Goal: Task Accomplishment & Management: Complete application form

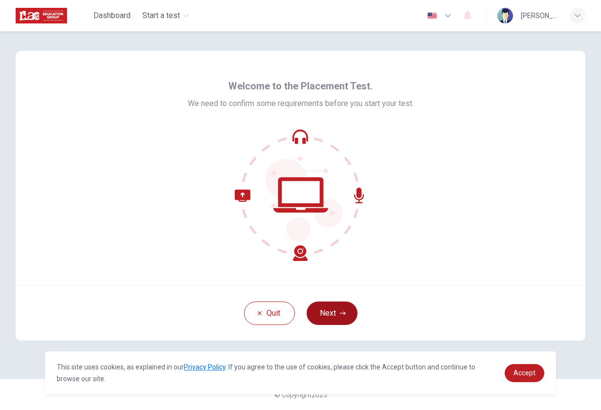
click at [337, 316] on button "Next" at bounding box center [332, 313] width 51 height 23
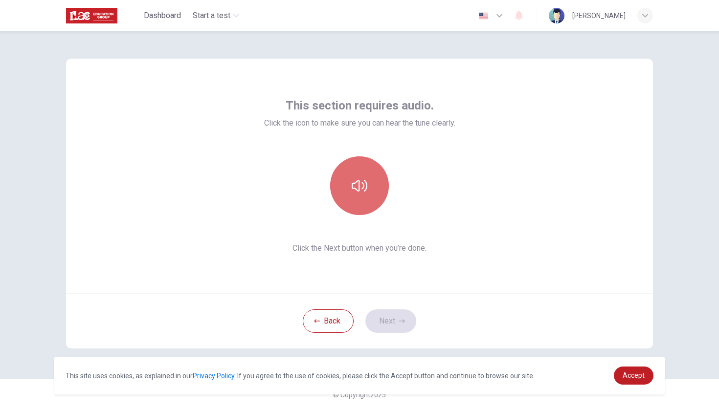
click at [349, 182] on button "button" at bounding box center [359, 185] width 59 height 59
click at [354, 197] on button "button" at bounding box center [359, 185] width 59 height 59
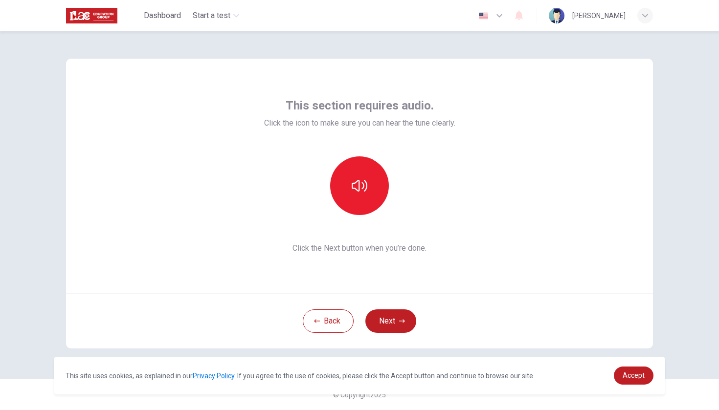
click at [344, 186] on button "button" at bounding box center [359, 185] width 59 height 59
click at [350, 186] on button "button" at bounding box center [359, 185] width 59 height 59
click at [394, 328] on button "Next" at bounding box center [390, 320] width 51 height 23
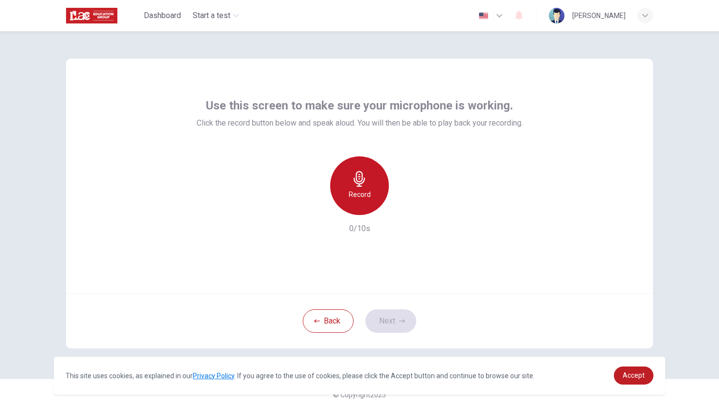
click at [353, 192] on h6 "Record" at bounding box center [360, 195] width 22 height 12
click at [353, 192] on h6 "Stop" at bounding box center [359, 195] width 15 height 12
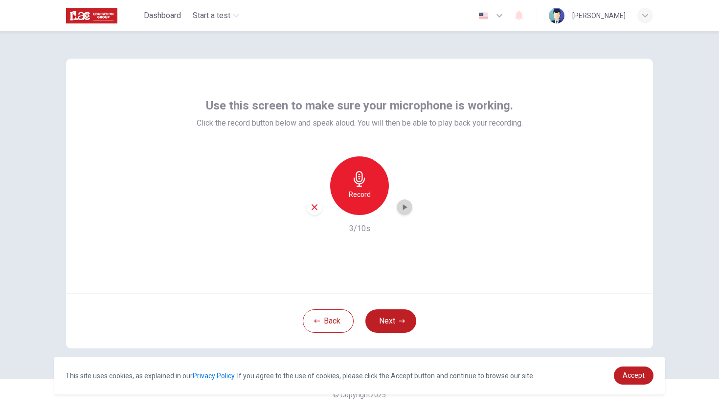
click at [403, 211] on icon "button" at bounding box center [404, 207] width 10 height 10
click at [396, 326] on button "Next" at bounding box center [390, 320] width 51 height 23
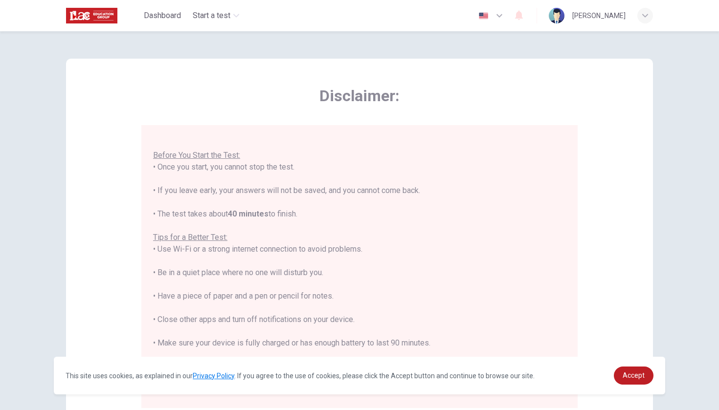
scroll to position [10, 0]
click at [600, 373] on link "Accept" at bounding box center [634, 376] width 40 height 18
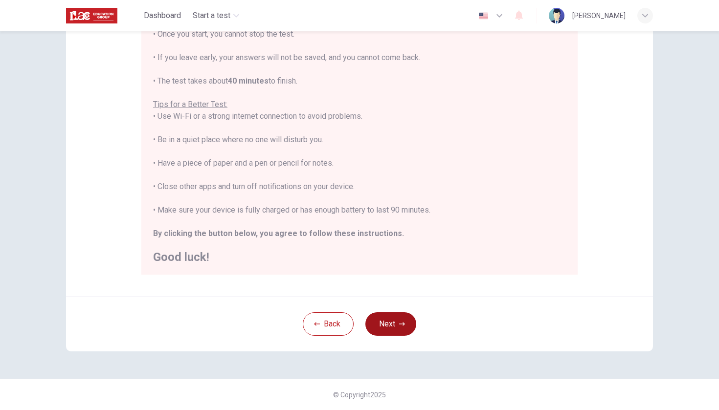
scroll to position [133, 0]
click at [489, 17] on img "button" at bounding box center [483, 15] width 12 height 7
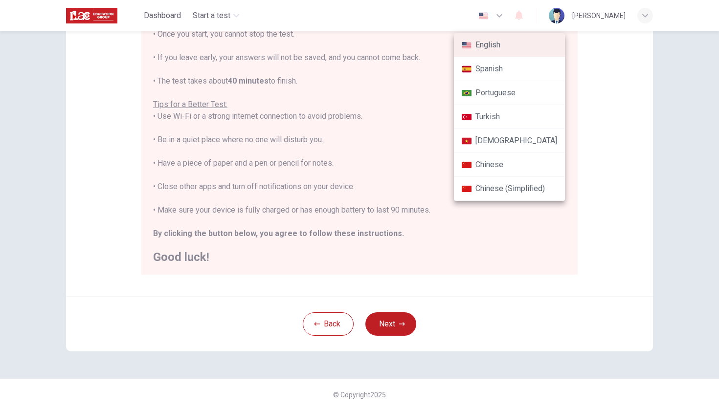
click at [477, 257] on div at bounding box center [359, 205] width 719 height 410
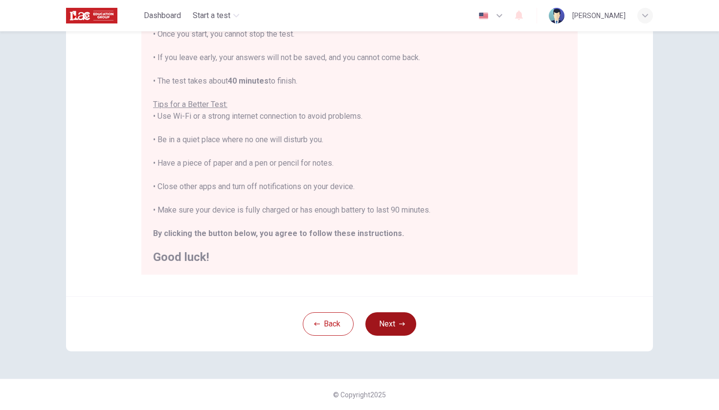
click at [400, 322] on icon "button" at bounding box center [402, 324] width 6 height 6
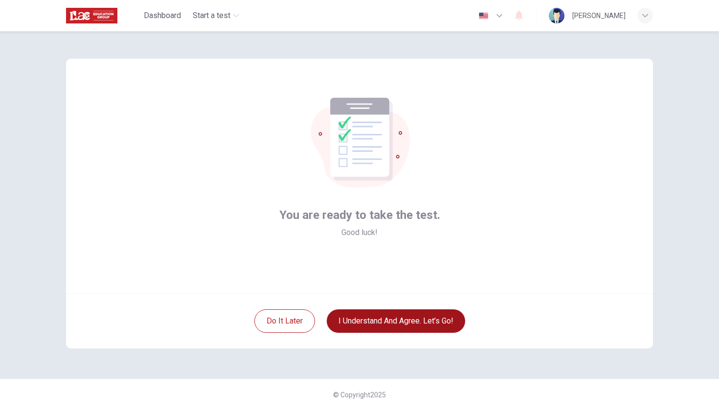
scroll to position [0, 0]
click at [400, 322] on button "I understand and agree. Let’s go!" at bounding box center [396, 320] width 138 height 23
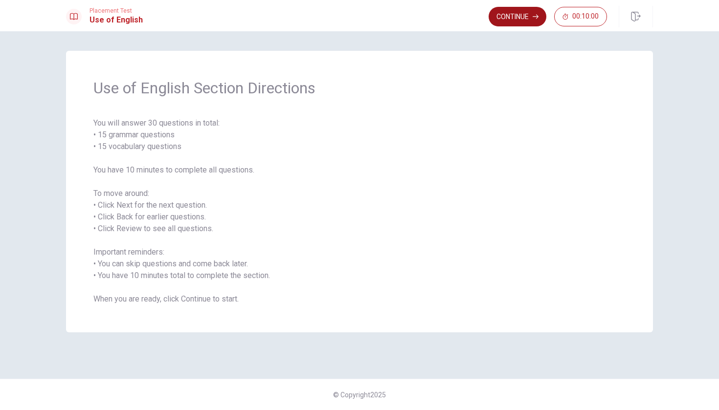
click at [522, 16] on button "Continue" at bounding box center [517, 17] width 58 height 20
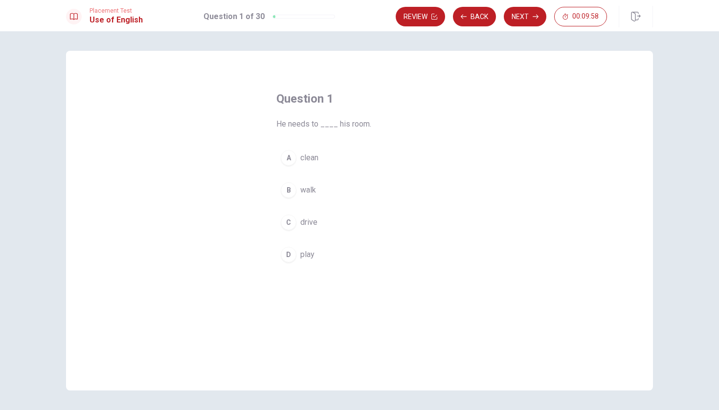
click at [289, 161] on div "A" at bounding box center [289, 158] width 16 height 16
click at [410, 170] on div "A clean B walk C drive D play" at bounding box center [359, 206] width 166 height 121
click at [410, 167] on button "A clean" at bounding box center [359, 158] width 166 height 24
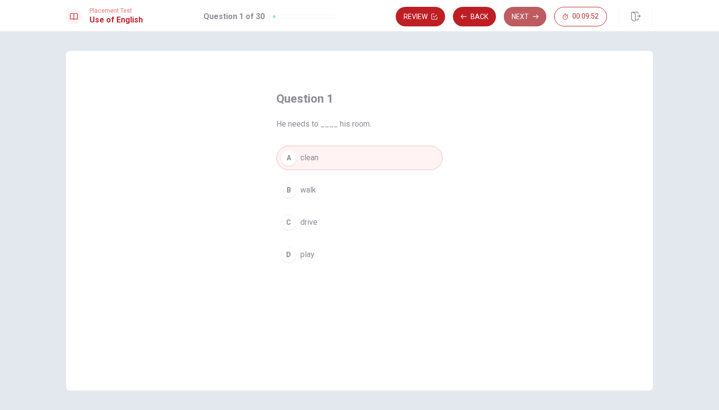
click at [513, 22] on button "Next" at bounding box center [525, 17] width 43 height 20
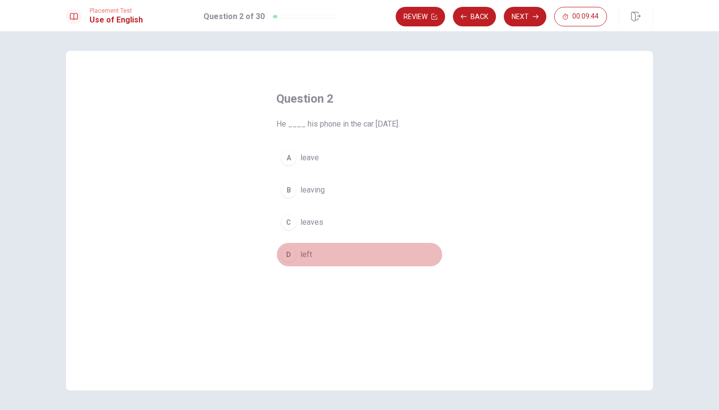
click at [297, 254] on button "D left" at bounding box center [359, 255] width 166 height 24
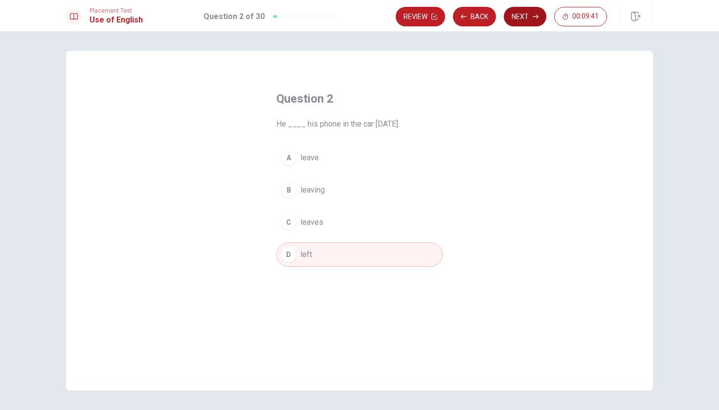
click at [524, 19] on button "Next" at bounding box center [525, 17] width 43 height 20
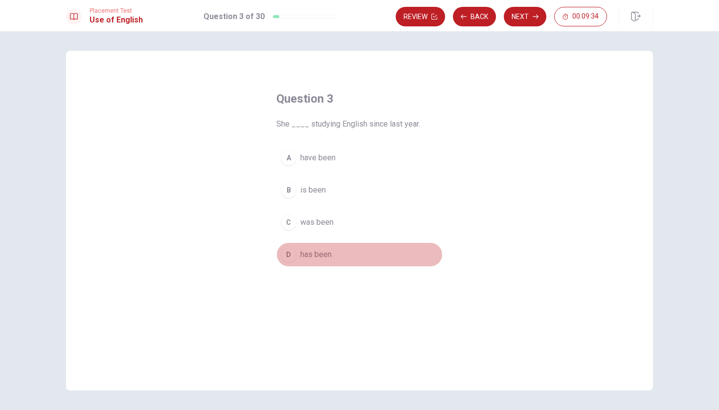
click at [308, 254] on span "has been" at bounding box center [315, 255] width 31 height 12
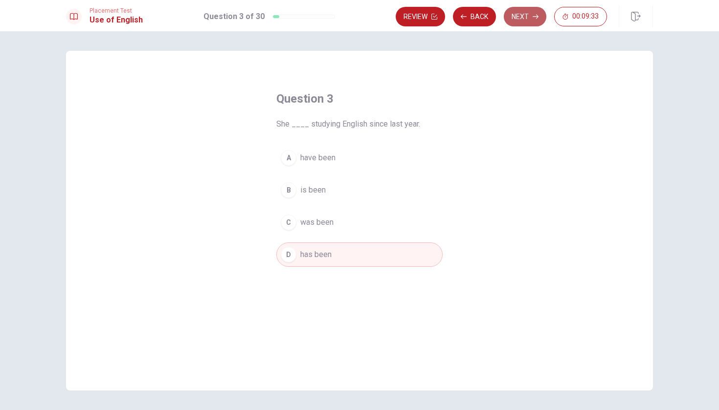
click at [520, 20] on button "Next" at bounding box center [525, 17] width 43 height 20
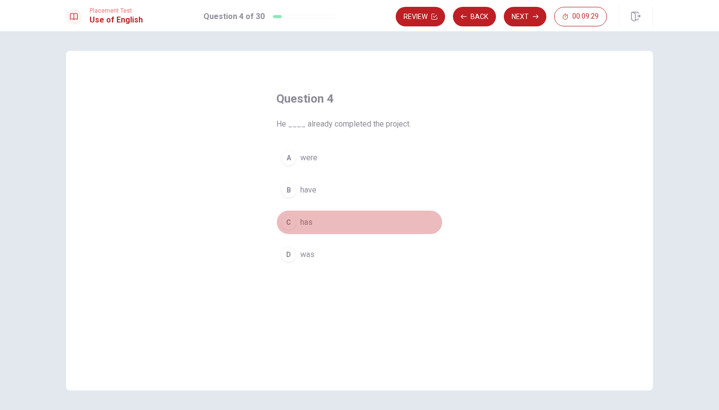
click at [289, 222] on div "C" at bounding box center [289, 223] width 16 height 16
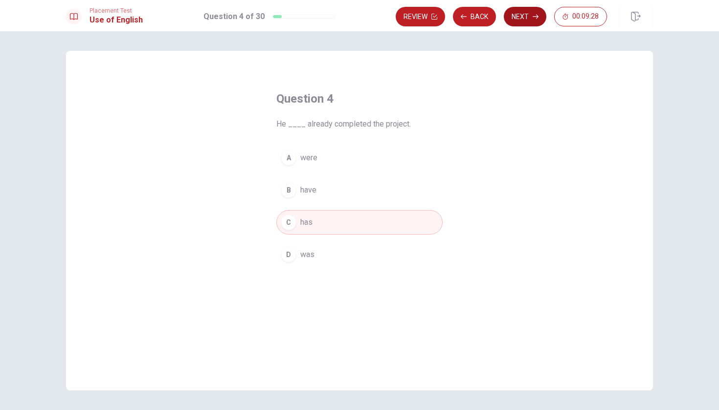
click at [518, 17] on button "Next" at bounding box center [525, 17] width 43 height 20
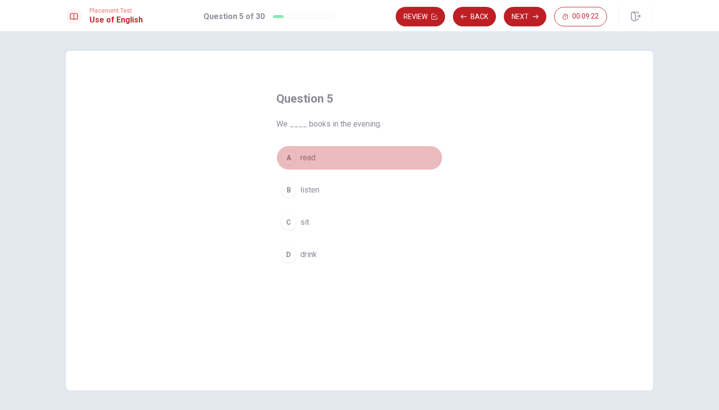
click at [290, 157] on div "A" at bounding box center [289, 158] width 16 height 16
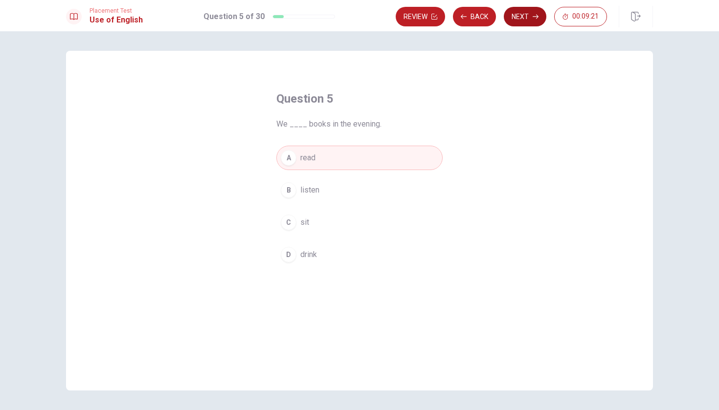
click at [526, 11] on button "Next" at bounding box center [525, 17] width 43 height 20
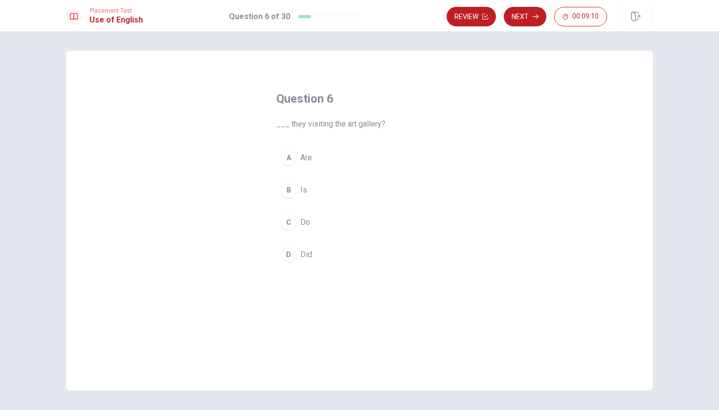
click at [287, 221] on div "C" at bounding box center [289, 223] width 16 height 16
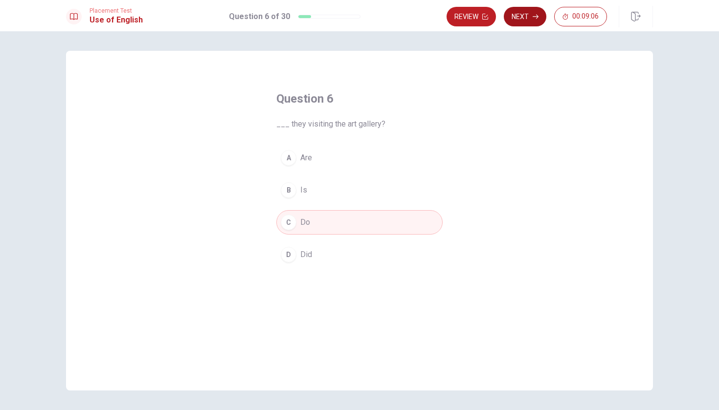
click at [524, 21] on button "Next" at bounding box center [525, 17] width 43 height 20
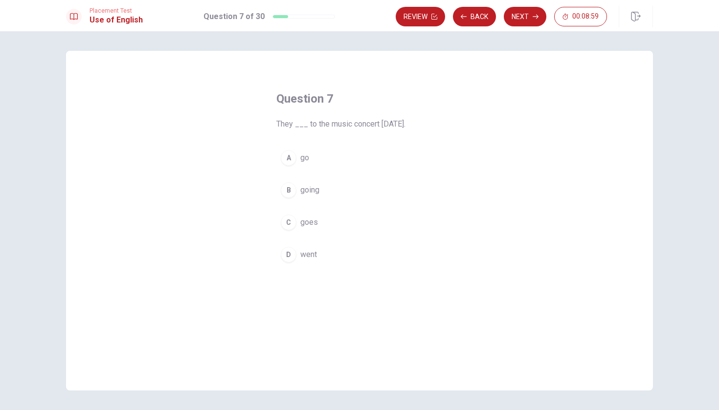
click at [291, 251] on div "D" at bounding box center [289, 255] width 16 height 16
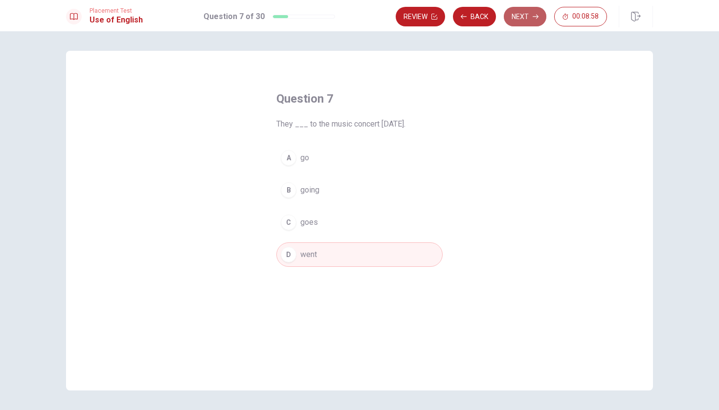
click at [518, 16] on button "Next" at bounding box center [525, 17] width 43 height 20
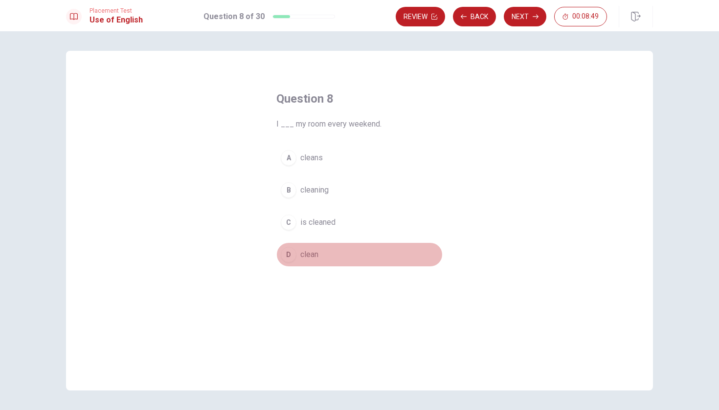
click at [312, 257] on span "clean" at bounding box center [309, 255] width 18 height 12
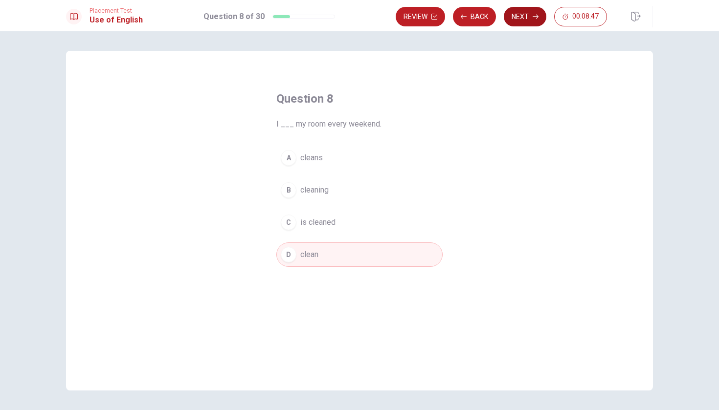
click at [528, 23] on button "Next" at bounding box center [525, 17] width 43 height 20
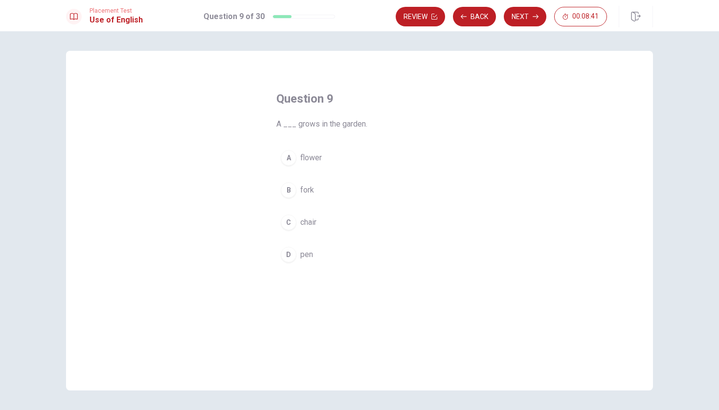
click at [303, 161] on span "flower" at bounding box center [311, 158] width 22 height 12
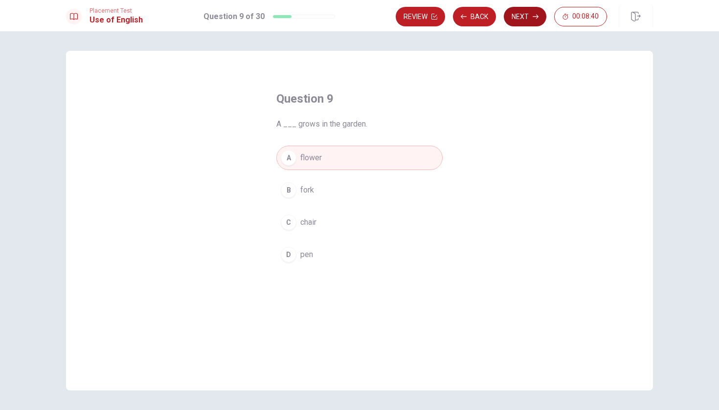
click at [519, 21] on button "Next" at bounding box center [525, 17] width 43 height 20
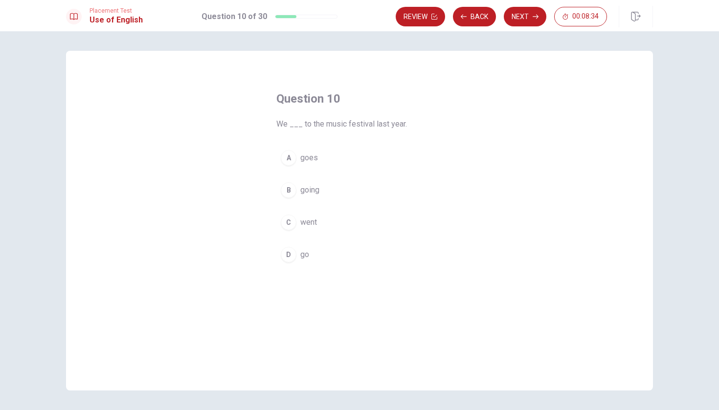
click at [305, 221] on span "went" at bounding box center [308, 223] width 17 height 12
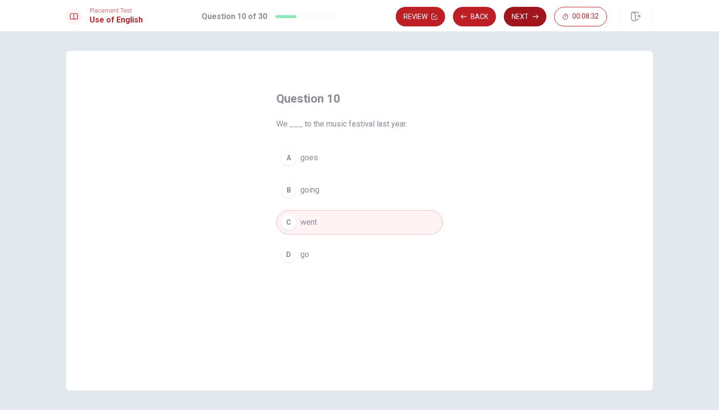
click at [517, 21] on button "Next" at bounding box center [525, 17] width 43 height 20
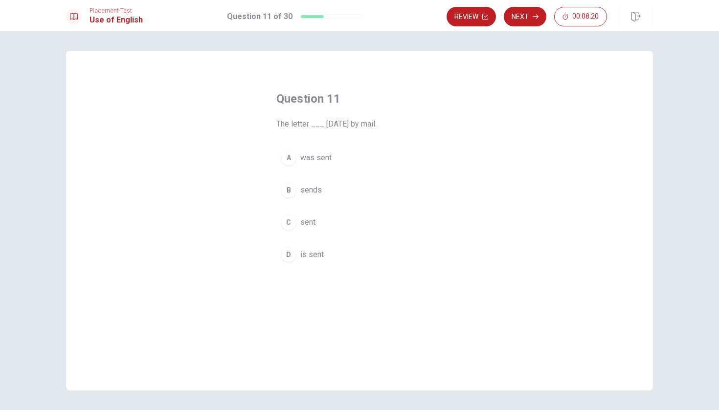
click at [301, 221] on span "sent" at bounding box center [307, 223] width 15 height 12
click at [298, 157] on button "A was sent" at bounding box center [359, 158] width 166 height 24
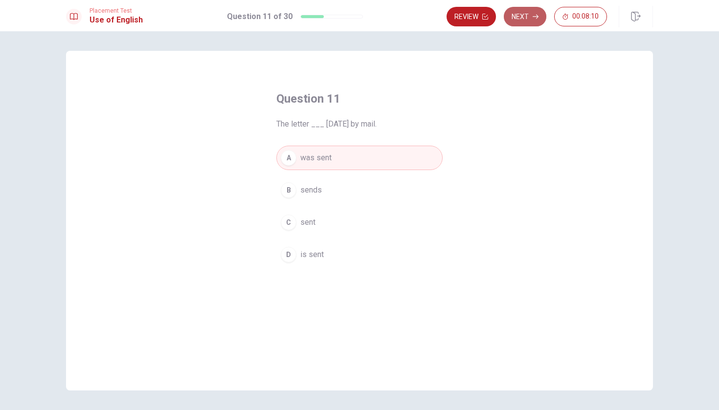
click at [531, 20] on button "Next" at bounding box center [525, 17] width 43 height 20
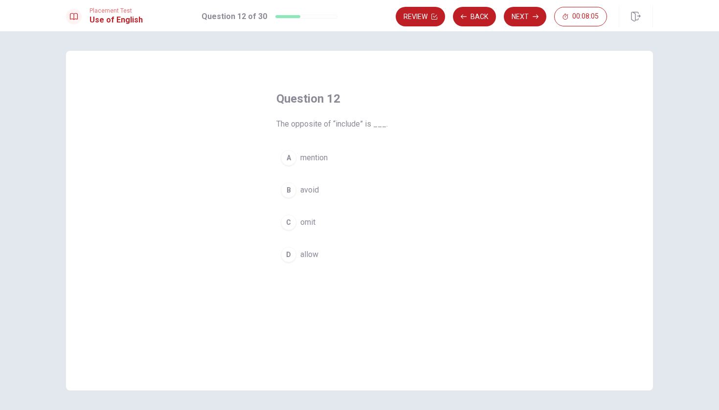
click at [294, 194] on div "B" at bounding box center [289, 190] width 16 height 16
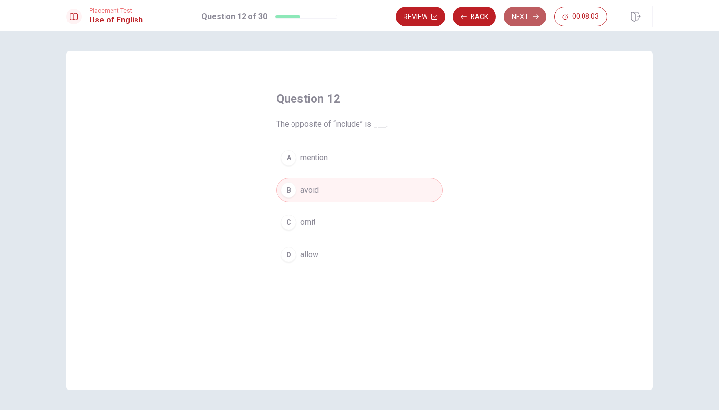
click at [515, 14] on button "Next" at bounding box center [525, 17] width 43 height 20
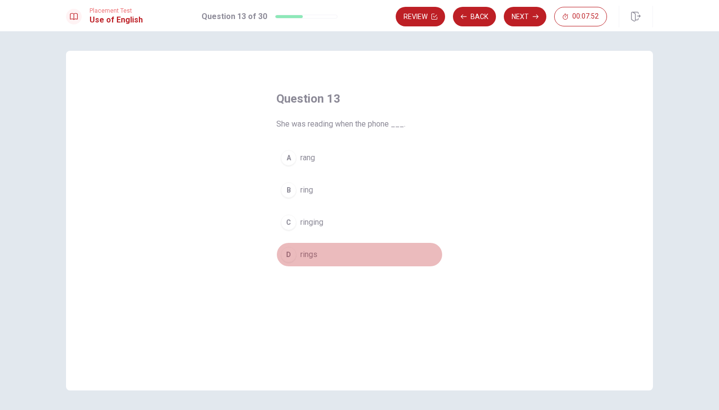
click at [288, 253] on div "D" at bounding box center [289, 255] width 16 height 16
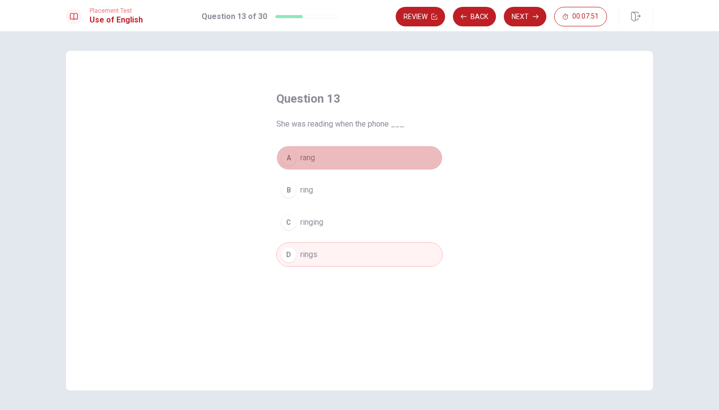
click at [300, 157] on span "rang" at bounding box center [307, 158] width 15 height 12
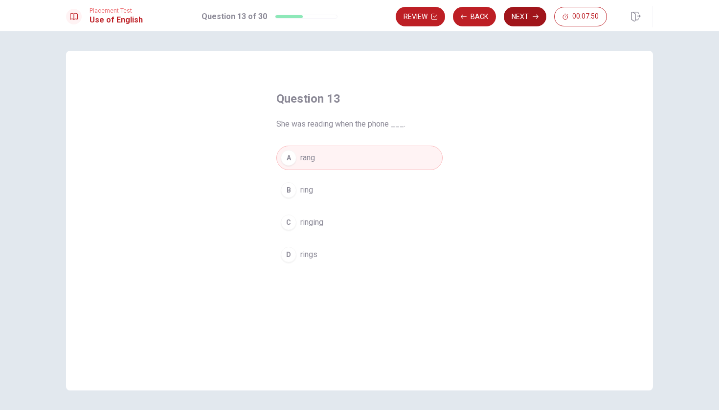
click at [521, 20] on button "Next" at bounding box center [525, 17] width 43 height 20
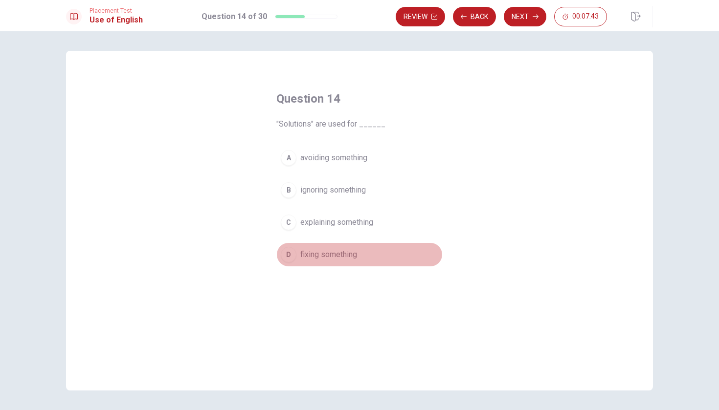
click at [317, 250] on span "fixing something" at bounding box center [328, 255] width 57 height 12
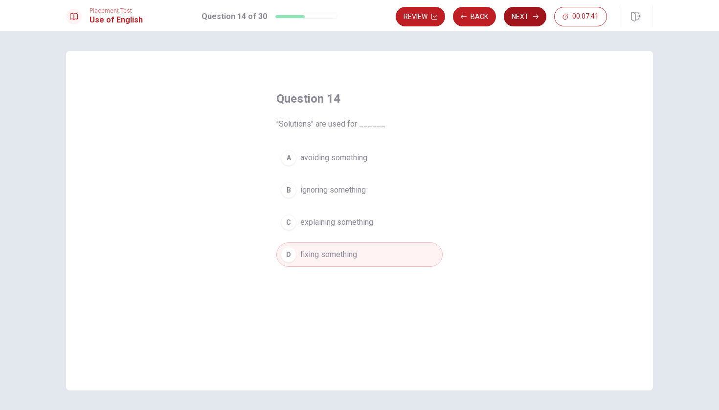
click at [525, 19] on button "Next" at bounding box center [525, 17] width 43 height 20
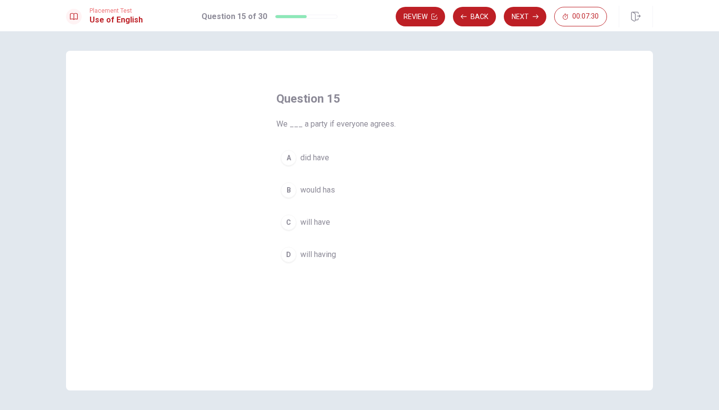
click at [308, 265] on button "D will having" at bounding box center [359, 255] width 166 height 24
click at [321, 226] on span "will have" at bounding box center [315, 223] width 30 height 12
click at [326, 257] on span "will having" at bounding box center [318, 255] width 36 height 12
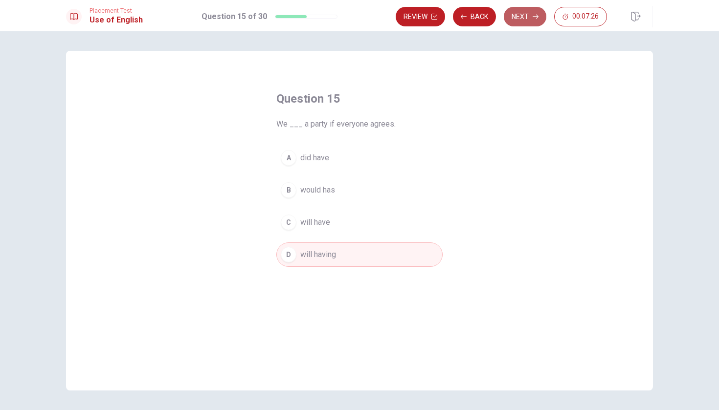
click at [531, 12] on button "Next" at bounding box center [525, 17] width 43 height 20
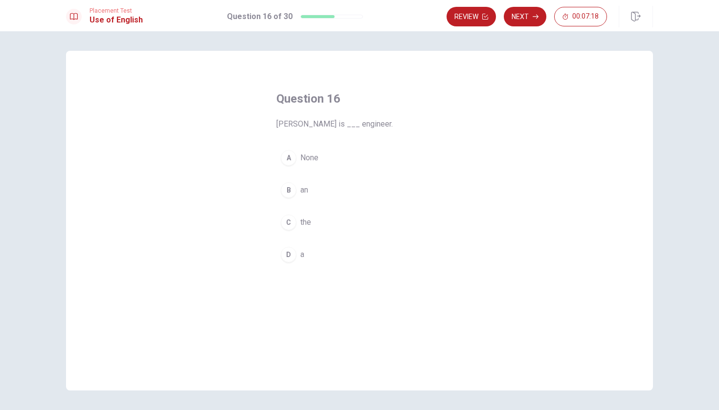
click at [296, 226] on button "C the" at bounding box center [359, 222] width 166 height 24
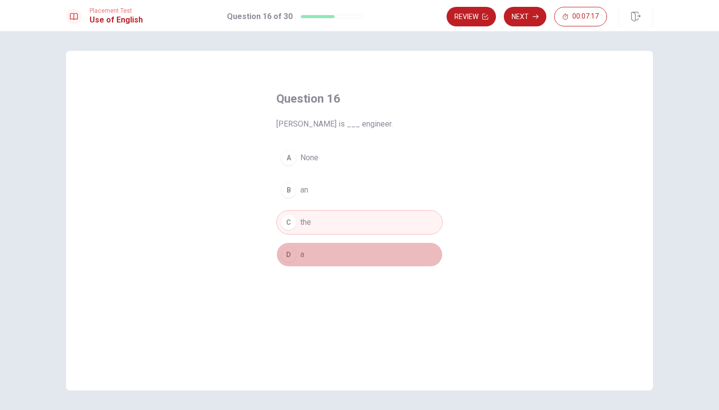
click at [315, 263] on button "D a" at bounding box center [359, 255] width 166 height 24
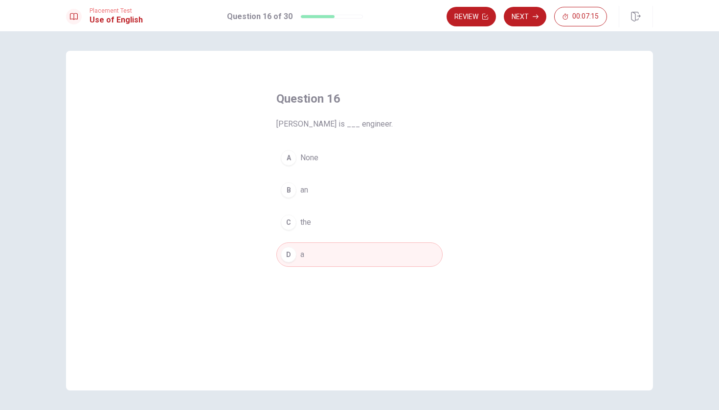
click at [293, 192] on div "B" at bounding box center [289, 190] width 16 height 16
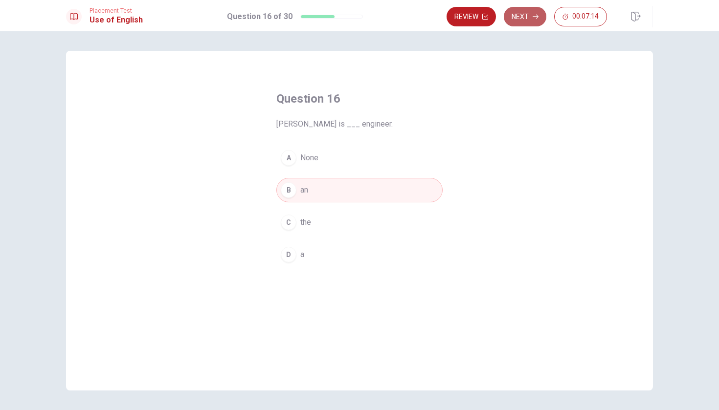
click at [506, 18] on button "Next" at bounding box center [525, 17] width 43 height 20
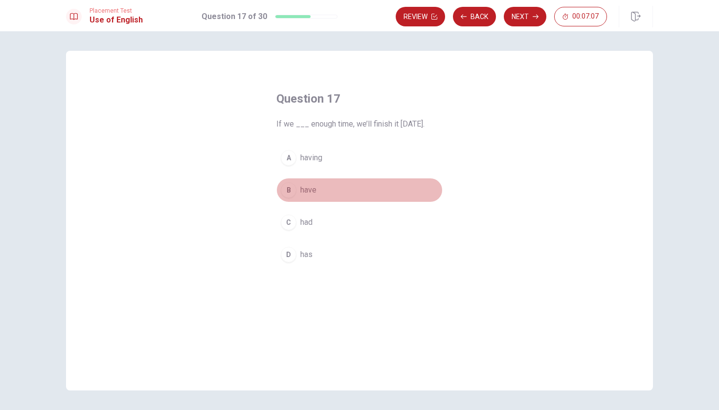
click at [289, 188] on div "B" at bounding box center [289, 190] width 16 height 16
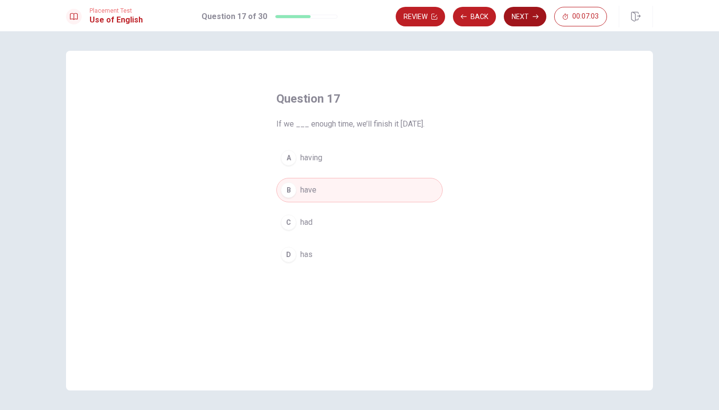
click at [526, 24] on button "Next" at bounding box center [525, 17] width 43 height 20
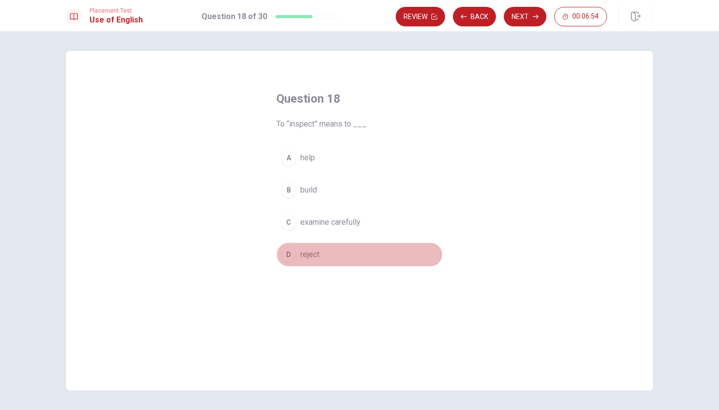
click at [308, 255] on span "reject" at bounding box center [309, 255] width 19 height 12
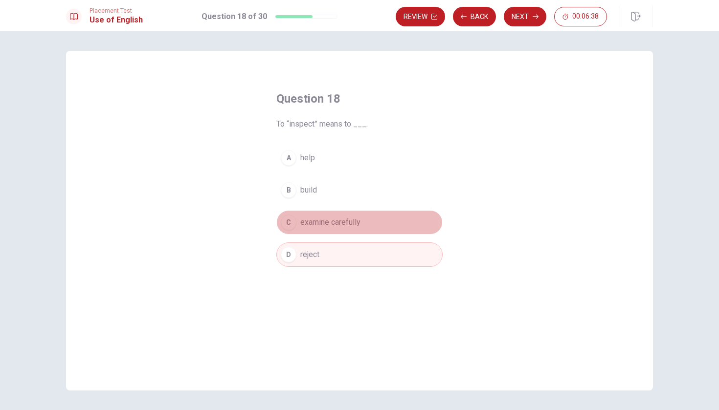
click at [338, 224] on span "examine carefully" at bounding box center [330, 223] width 60 height 12
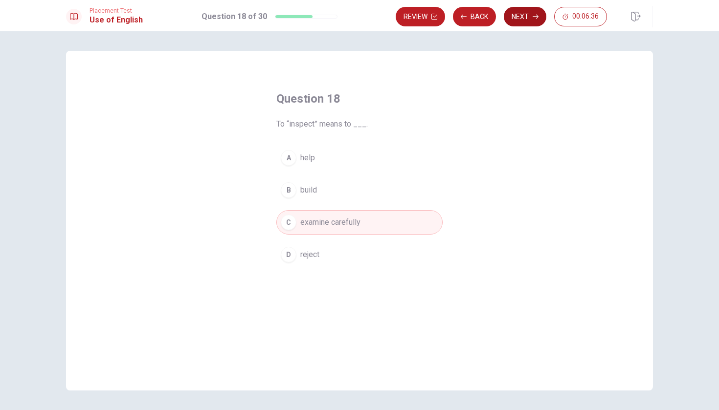
click at [529, 22] on button "Next" at bounding box center [525, 17] width 43 height 20
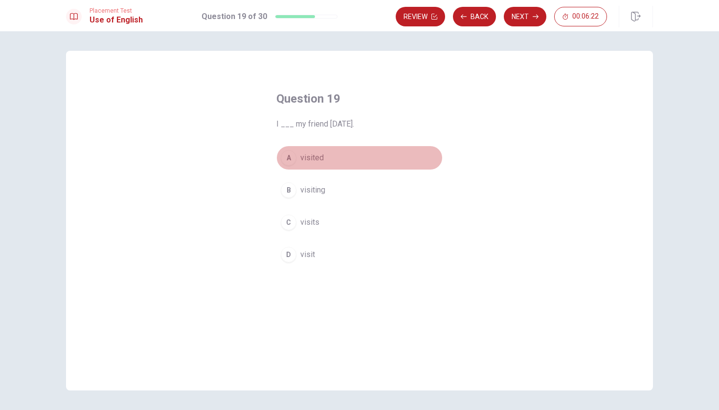
click at [288, 157] on div "A" at bounding box center [289, 158] width 16 height 16
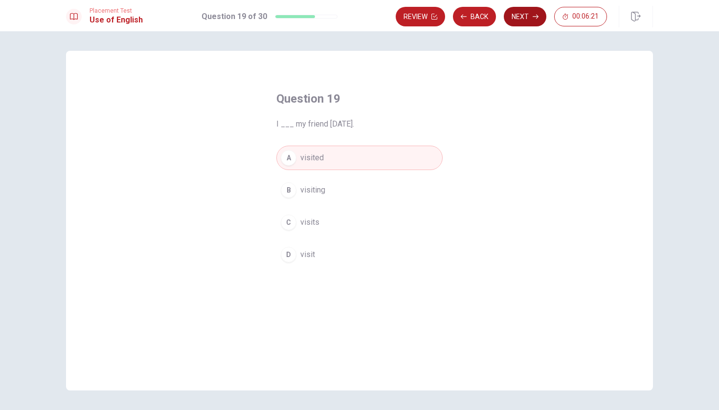
click at [519, 11] on button "Next" at bounding box center [525, 17] width 43 height 20
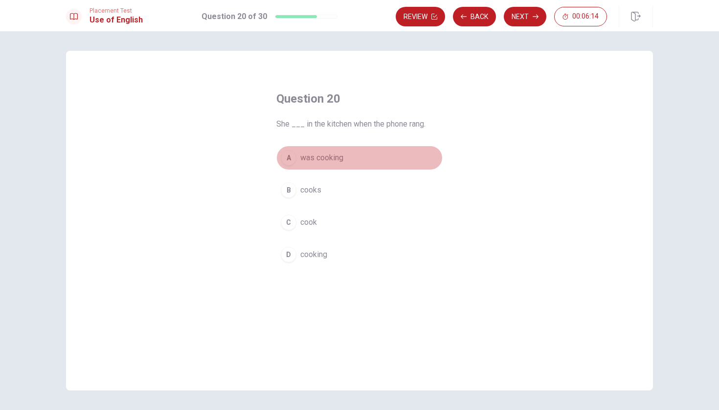
click at [308, 162] on span "was cooking" at bounding box center [321, 158] width 43 height 12
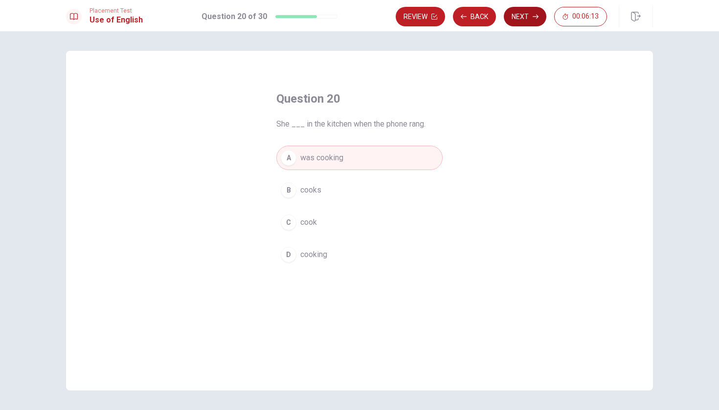
click at [519, 20] on button "Next" at bounding box center [525, 17] width 43 height 20
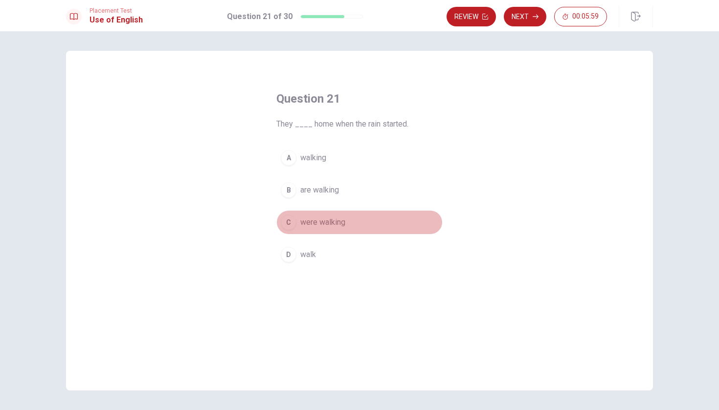
click at [290, 221] on div "C" at bounding box center [289, 223] width 16 height 16
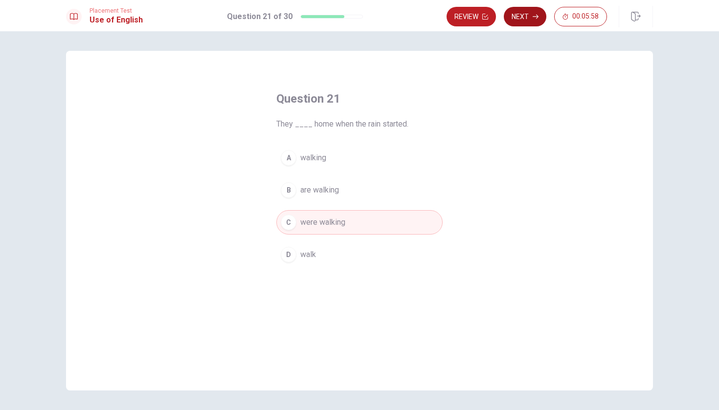
click at [525, 19] on button "Next" at bounding box center [525, 17] width 43 height 20
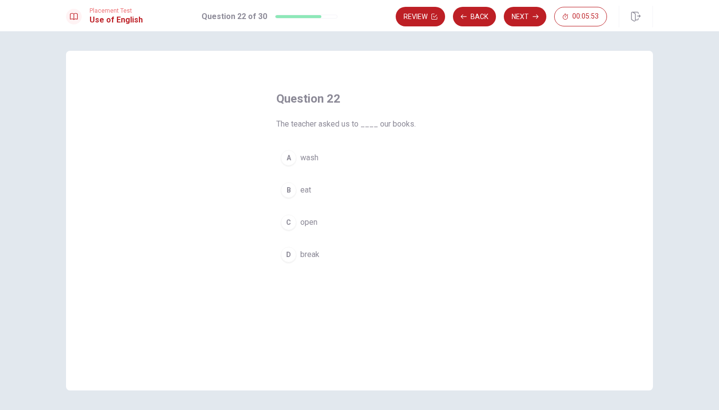
click at [315, 216] on button "C open" at bounding box center [359, 222] width 166 height 24
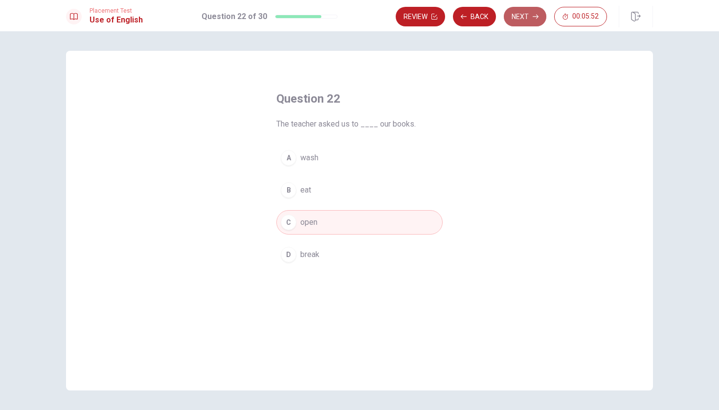
click at [515, 25] on button "Next" at bounding box center [525, 17] width 43 height 20
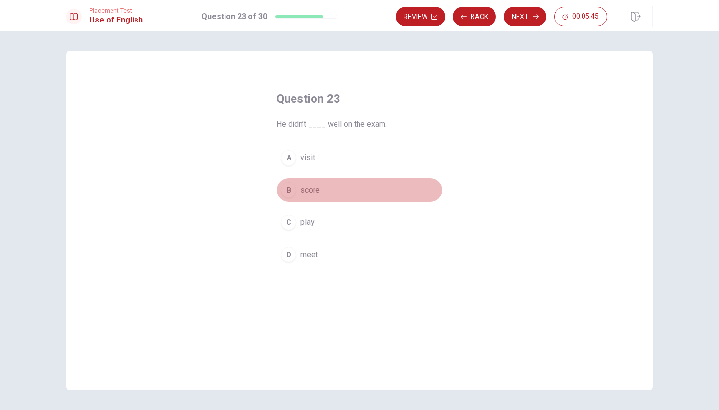
click at [289, 190] on div "B" at bounding box center [289, 190] width 16 height 16
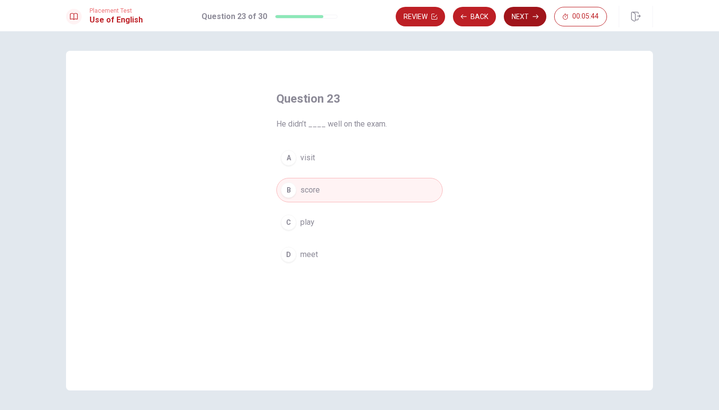
click at [513, 22] on button "Next" at bounding box center [525, 17] width 43 height 20
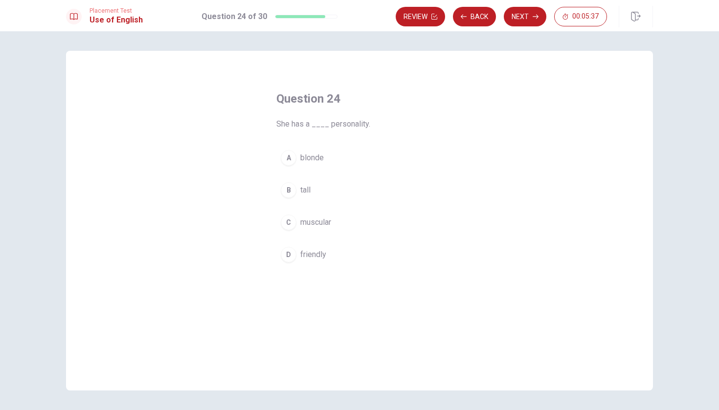
click at [299, 254] on button "D friendly" at bounding box center [359, 255] width 166 height 24
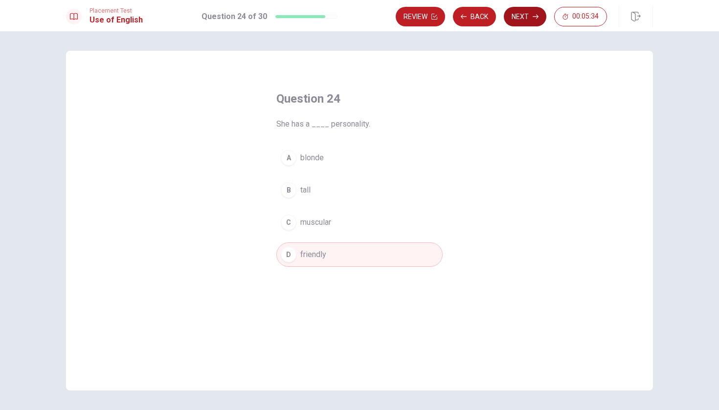
click at [523, 19] on button "Next" at bounding box center [525, 17] width 43 height 20
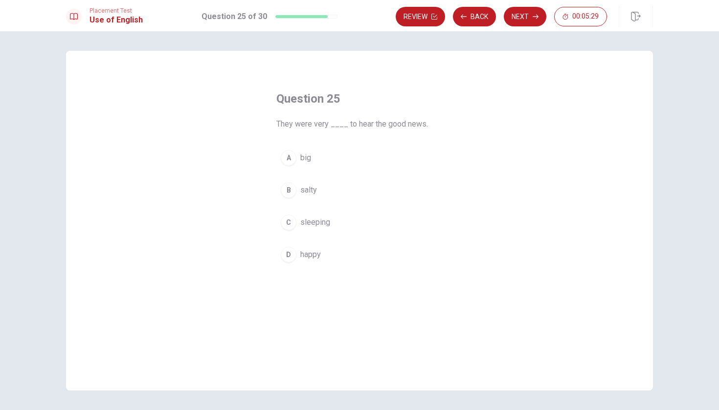
click at [304, 255] on span "happy" at bounding box center [310, 255] width 21 height 12
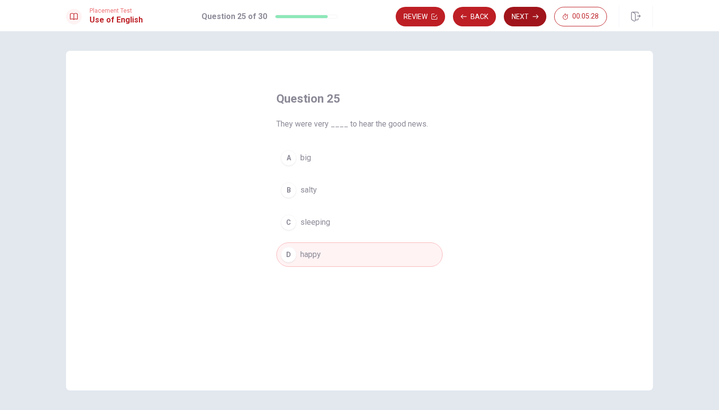
click at [521, 12] on button "Next" at bounding box center [525, 17] width 43 height 20
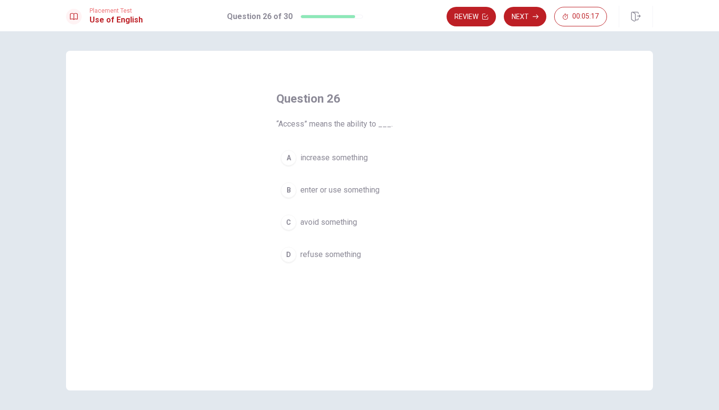
click at [319, 188] on span "enter or use something" at bounding box center [339, 190] width 79 height 12
click at [517, 22] on button "Next" at bounding box center [525, 17] width 43 height 20
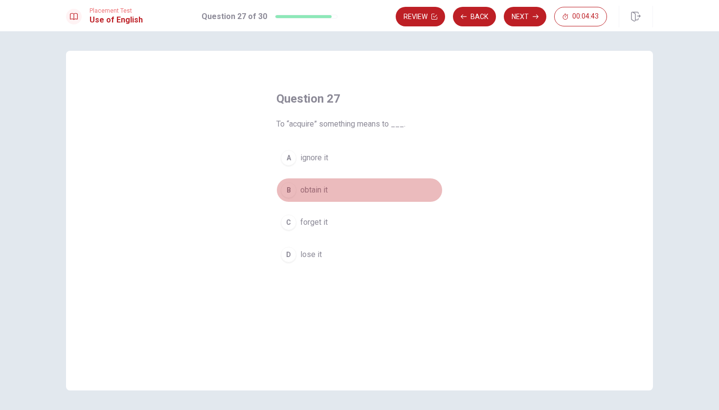
click at [312, 187] on span "obtain it" at bounding box center [313, 190] width 27 height 12
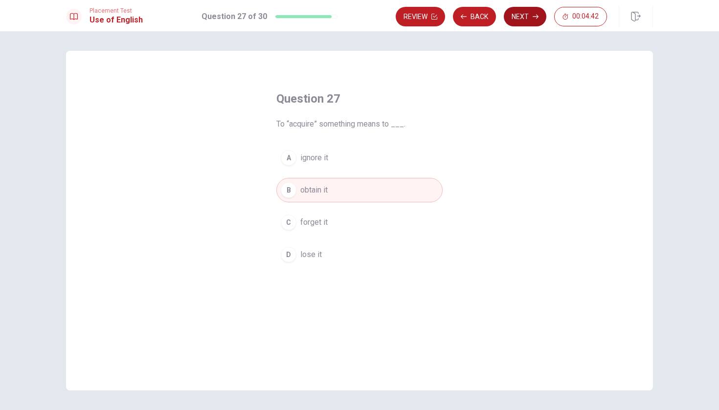
click at [517, 19] on button "Next" at bounding box center [525, 17] width 43 height 20
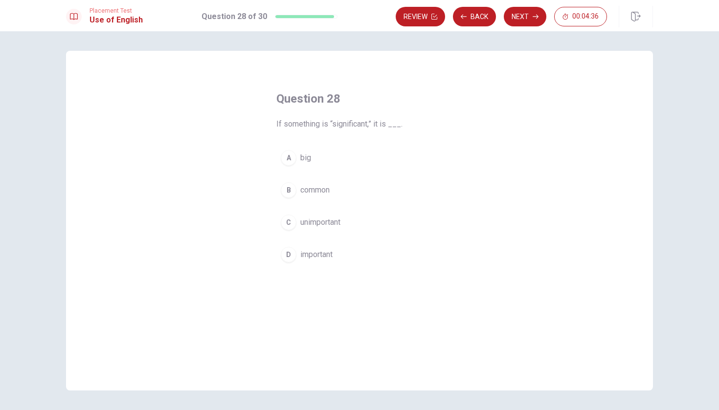
click at [311, 255] on span "important" at bounding box center [316, 255] width 32 height 12
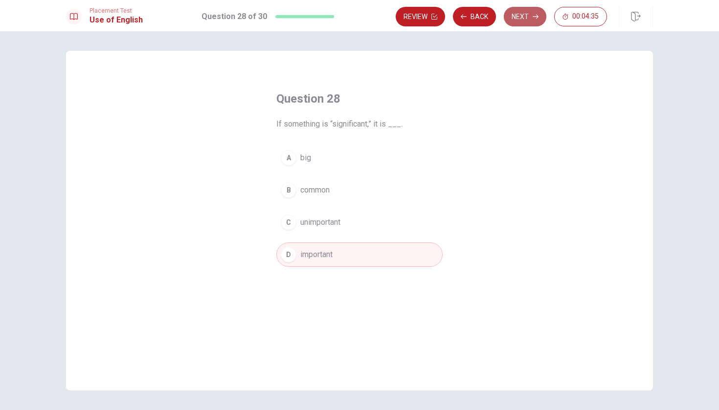
click at [524, 17] on button "Next" at bounding box center [525, 17] width 43 height 20
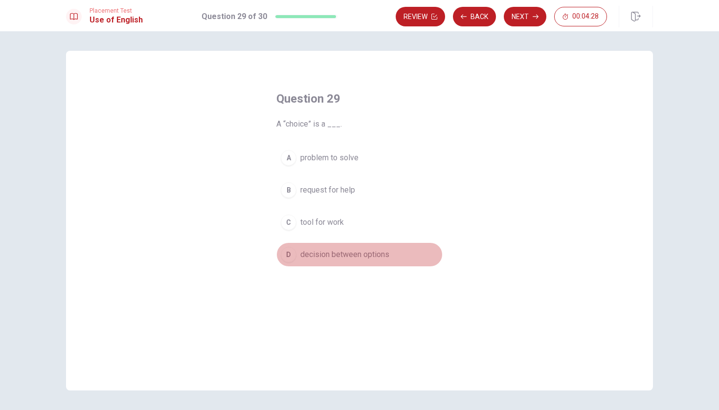
click at [321, 254] on span "decision between options" at bounding box center [344, 255] width 89 height 12
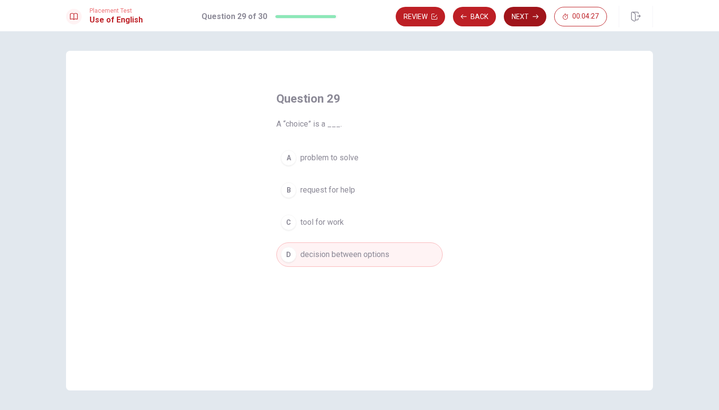
click at [534, 17] on icon "button" at bounding box center [535, 17] width 6 height 6
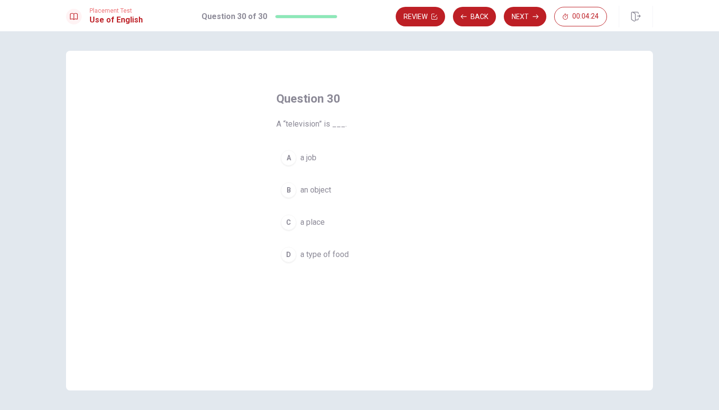
click at [309, 194] on span "an object" at bounding box center [315, 190] width 31 height 12
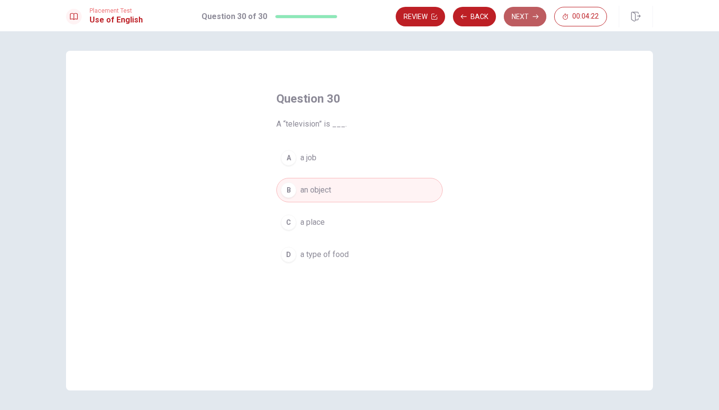
click at [519, 21] on button "Next" at bounding box center [525, 17] width 43 height 20
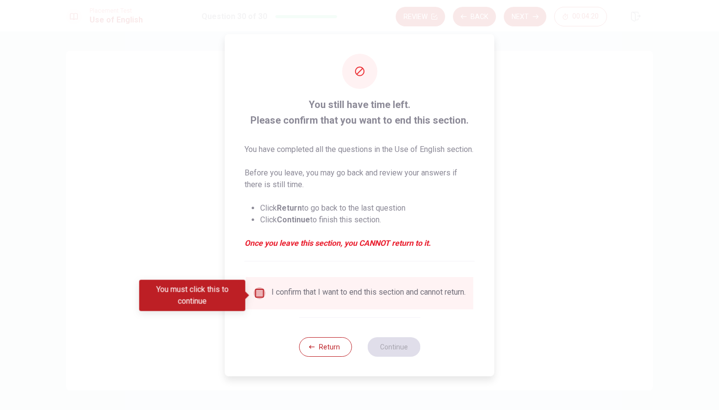
click at [260, 293] on input "You must click this to continue" at bounding box center [260, 293] width 12 height 12
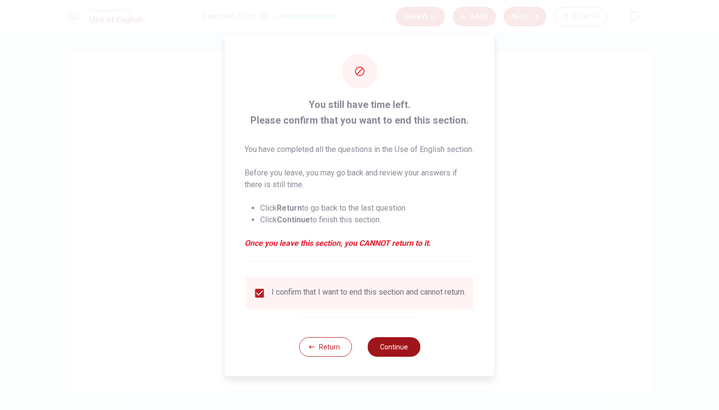
click at [381, 354] on button "Continue" at bounding box center [393, 347] width 53 height 20
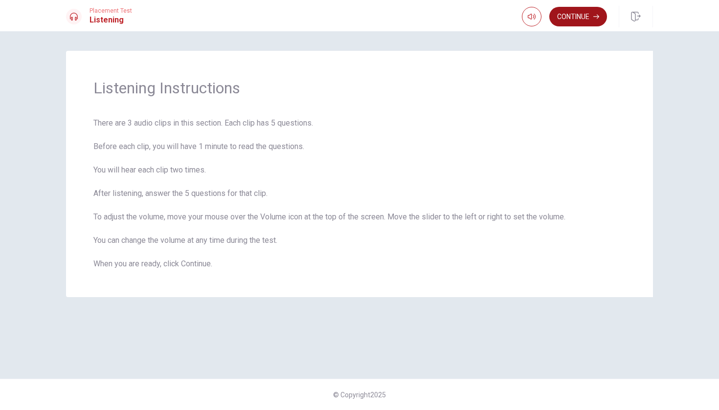
click at [565, 24] on button "Continue" at bounding box center [578, 17] width 58 height 20
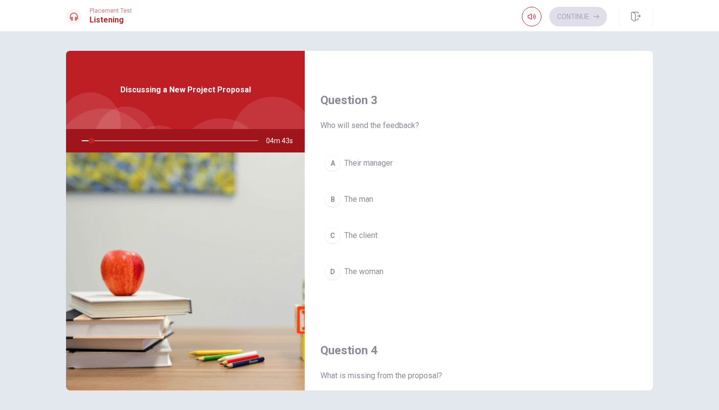
scroll to position [479, 0]
drag, startPoint x: 93, startPoint y: 143, endPoint x: 103, endPoint y: 143, distance: 9.8
click at [103, 143] on div at bounding box center [168, 140] width 196 height 23
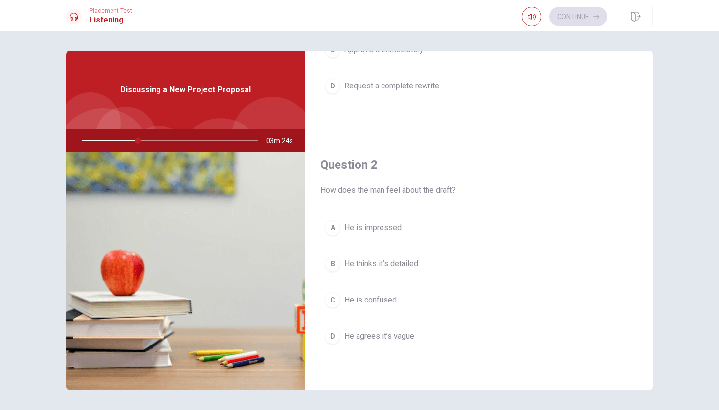
scroll to position [167, 0]
click at [392, 257] on span "He thinks it’s detailed" at bounding box center [381, 261] width 74 height 12
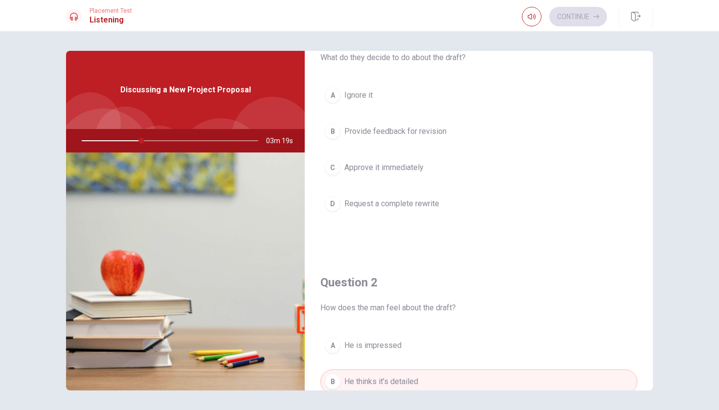
scroll to position [42, 0]
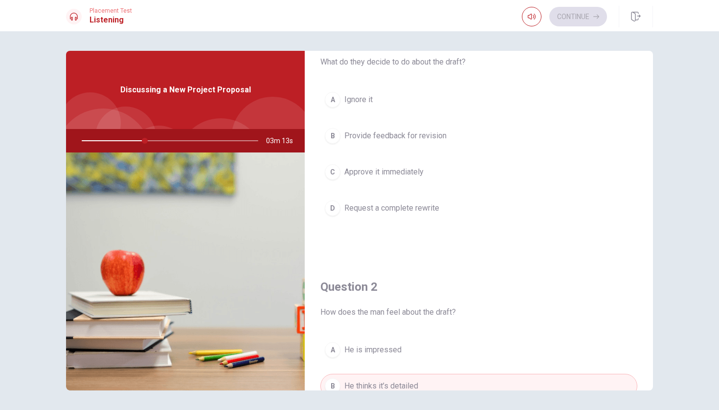
click at [380, 138] on span "Provide feedback for revision" at bounding box center [395, 136] width 102 height 12
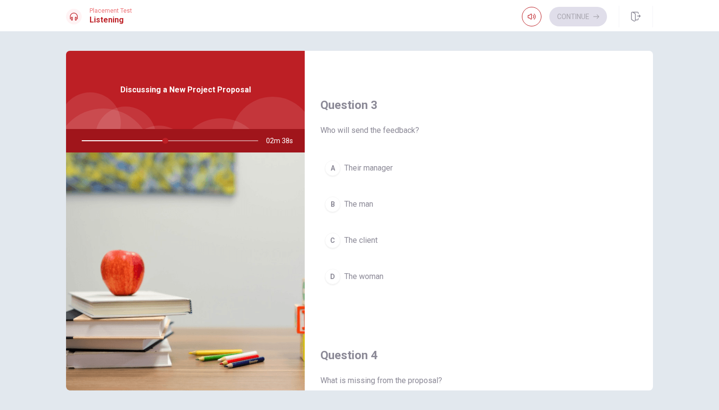
scroll to position [477, 0]
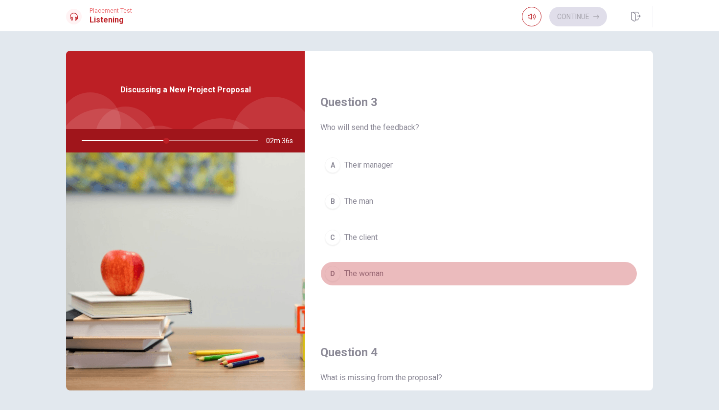
click at [341, 274] on button "D The woman" at bounding box center [478, 274] width 317 height 24
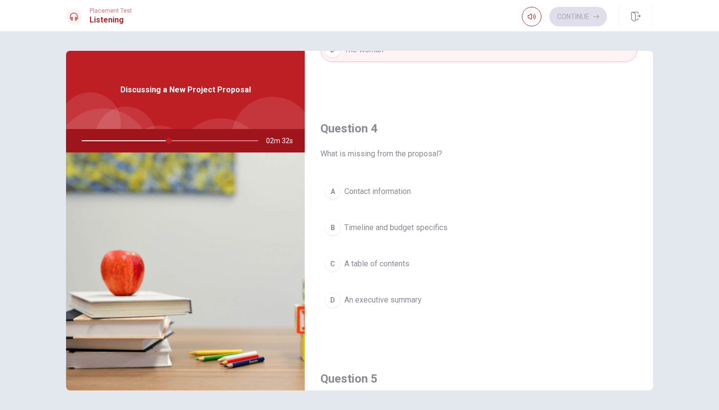
scroll to position [701, 0]
click at [356, 228] on span "Timeline and budget specifics" at bounding box center [395, 227] width 103 height 12
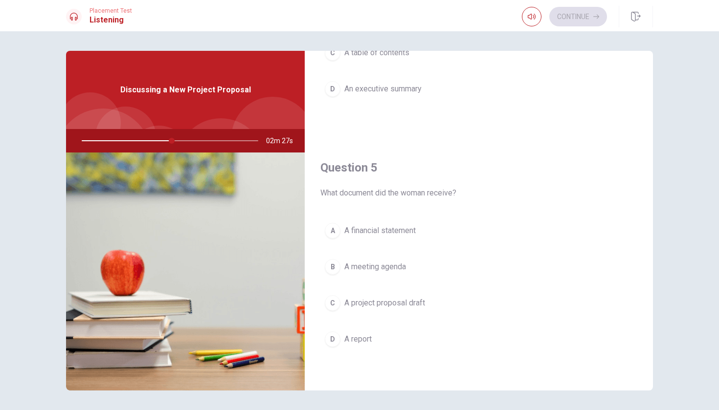
scroll to position [7, 0]
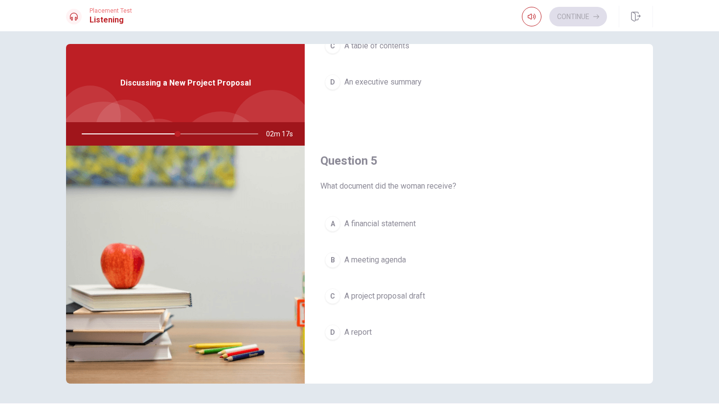
click at [339, 228] on div "A" at bounding box center [333, 224] width 16 height 16
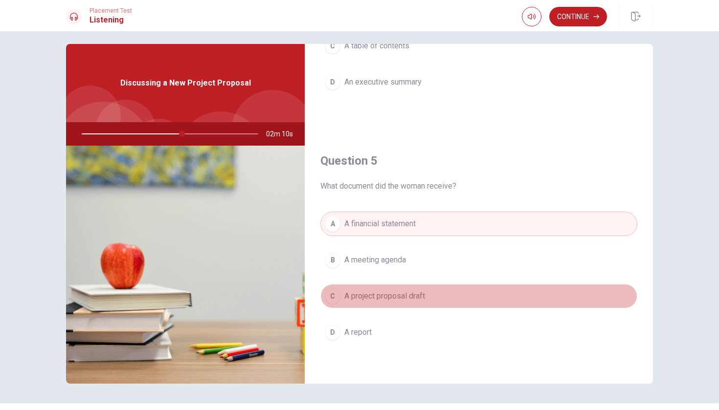
click at [343, 299] on button "C A project proposal draft" at bounding box center [478, 296] width 317 height 24
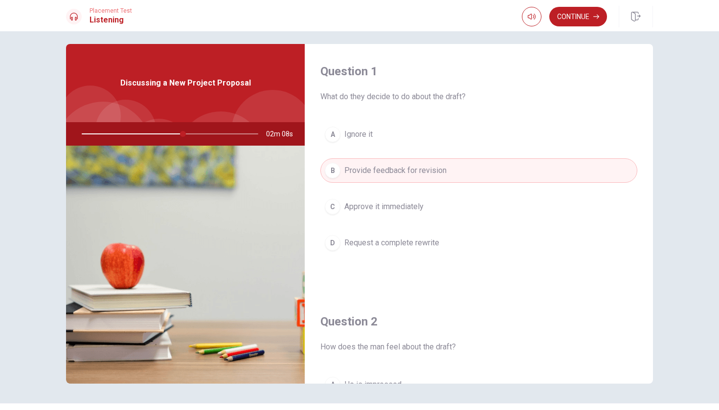
scroll to position [0, 0]
click at [575, 15] on button "Continue" at bounding box center [578, 17] width 58 height 20
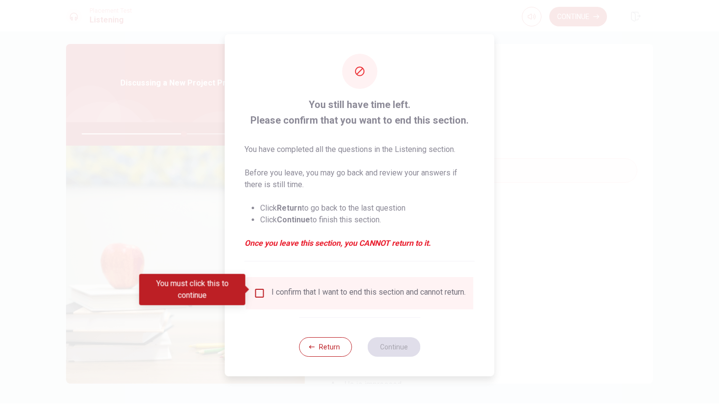
click at [260, 291] on input "You must click this to continue" at bounding box center [260, 293] width 12 height 12
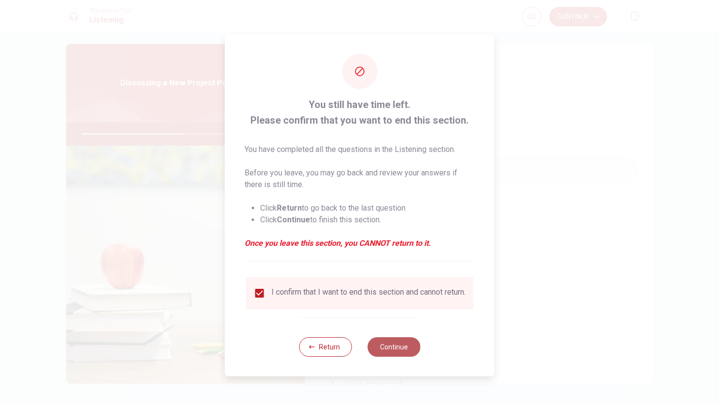
click at [386, 348] on button "Continue" at bounding box center [393, 347] width 53 height 20
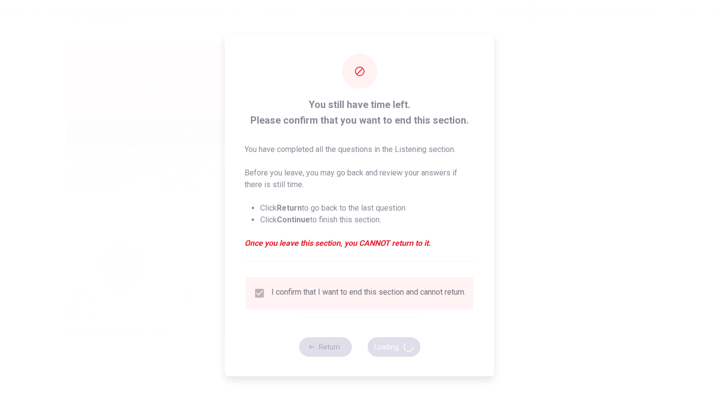
type input "59"
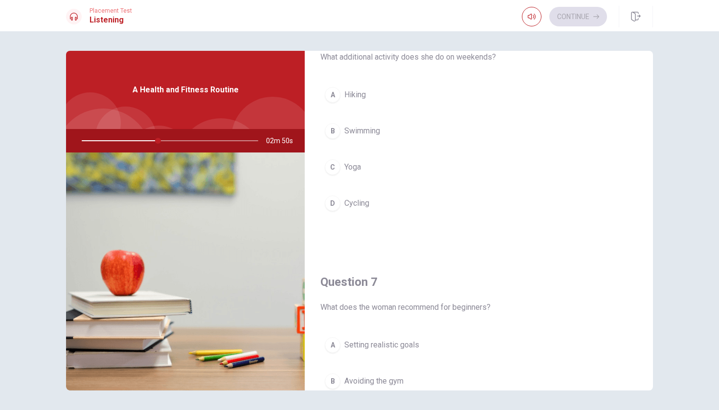
scroll to position [50, 0]
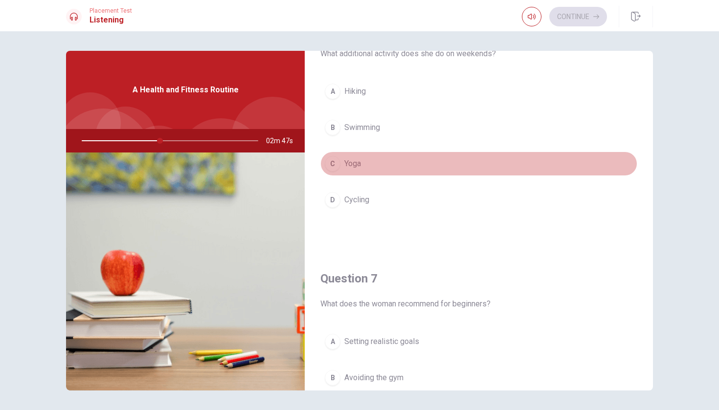
click at [340, 168] on button "C Yoga" at bounding box center [478, 164] width 317 height 24
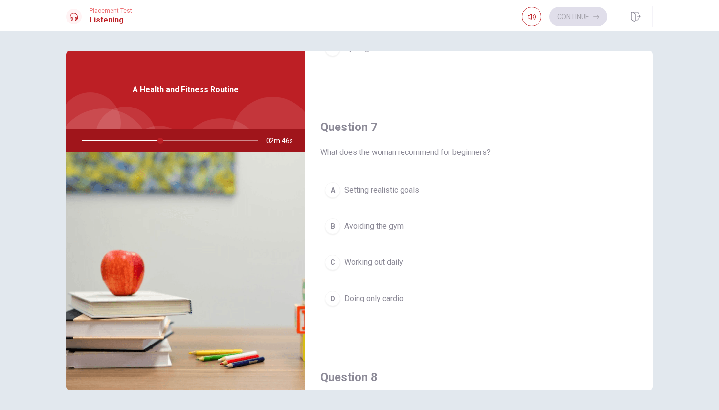
scroll to position [206, 0]
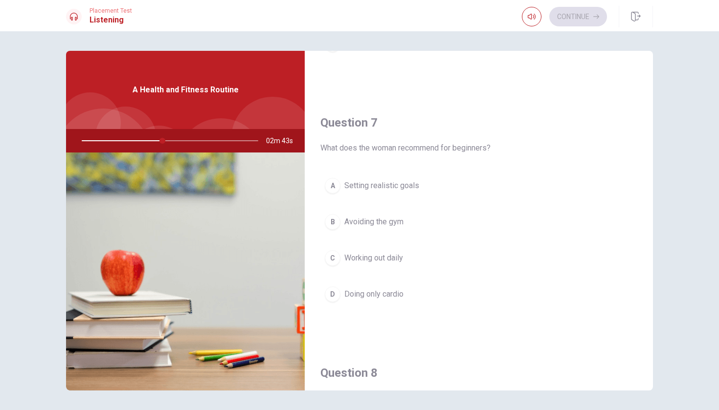
click at [400, 188] on span "Setting realistic goals" at bounding box center [381, 186] width 75 height 12
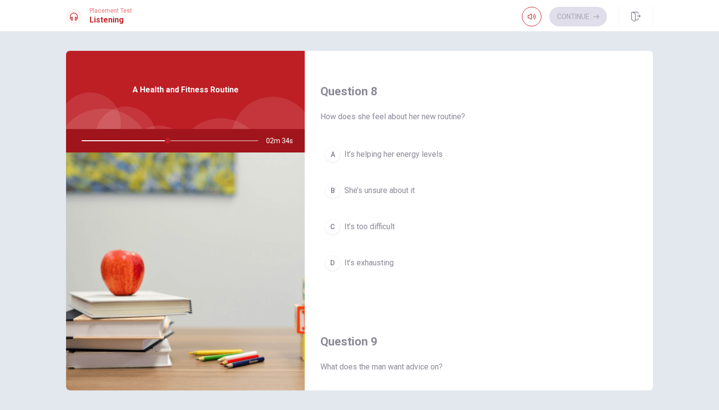
scroll to position [498, 0]
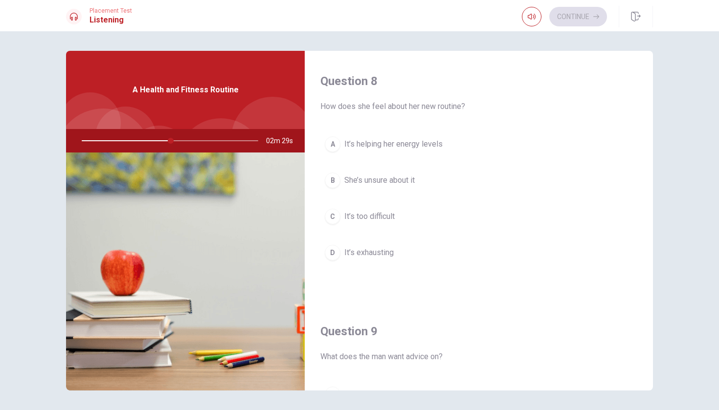
click at [390, 152] on button "A It’s helping her energy levels" at bounding box center [478, 144] width 317 height 24
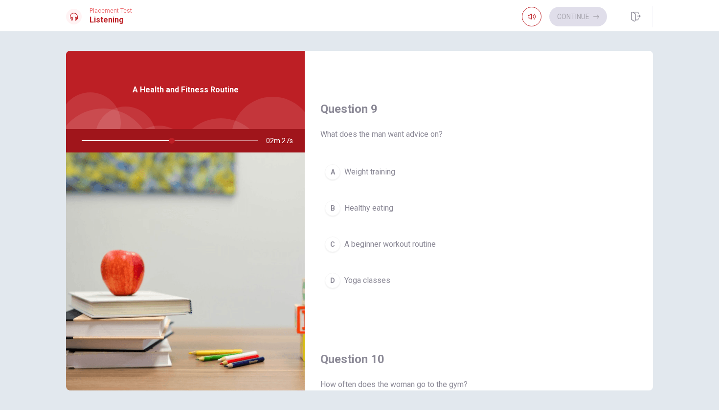
scroll to position [725, 0]
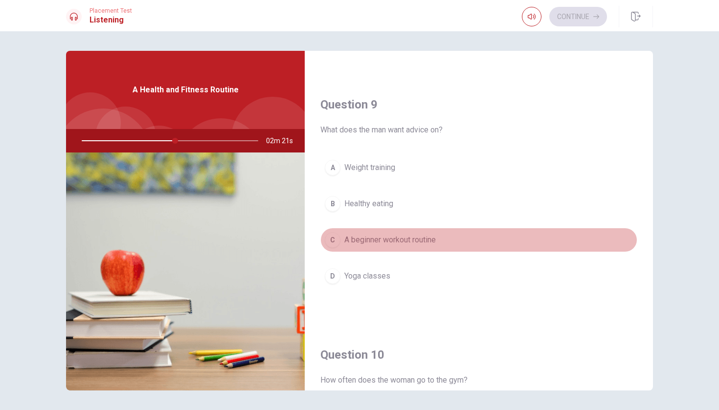
click at [422, 242] on span "A beginner workout routine" at bounding box center [389, 240] width 91 height 12
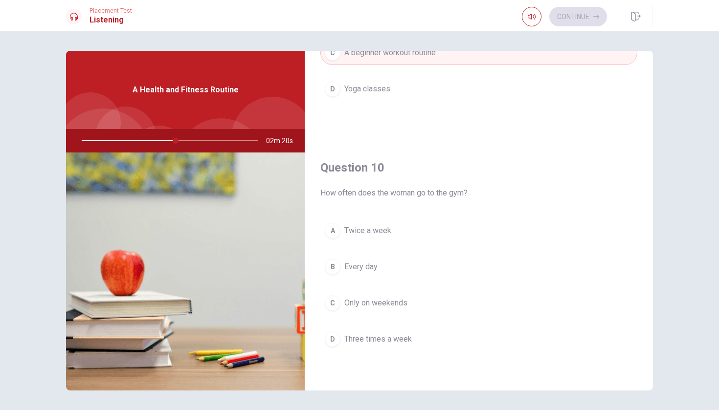
scroll to position [912, 0]
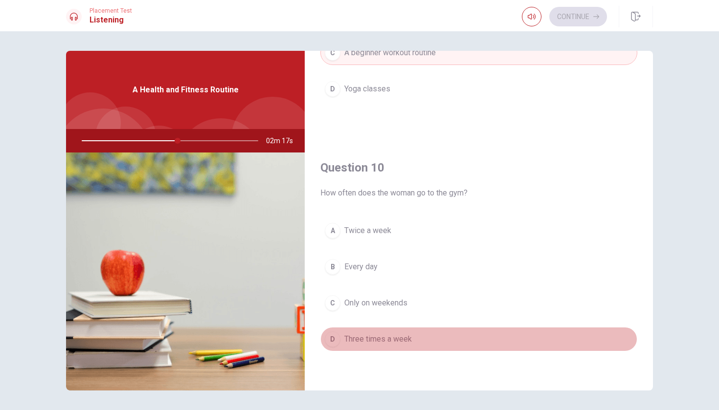
click at [381, 341] on span "Three times a week" at bounding box center [377, 339] width 67 height 12
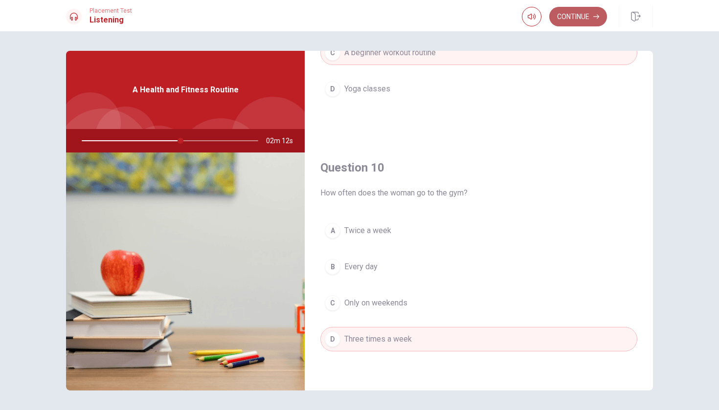
click at [574, 21] on button "Continue" at bounding box center [578, 17] width 58 height 20
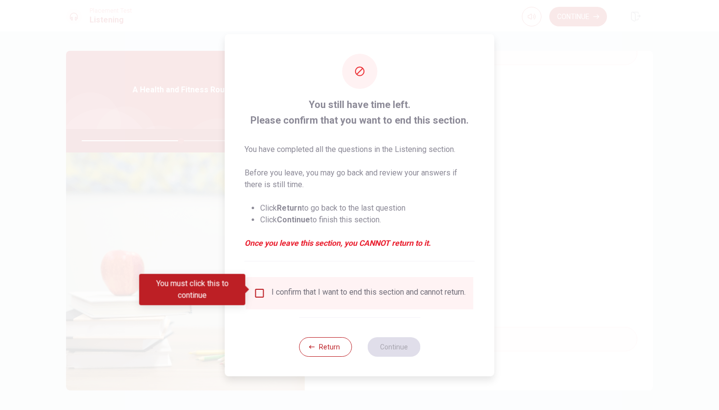
click at [263, 290] on input "You must click this to continue" at bounding box center [260, 293] width 12 height 12
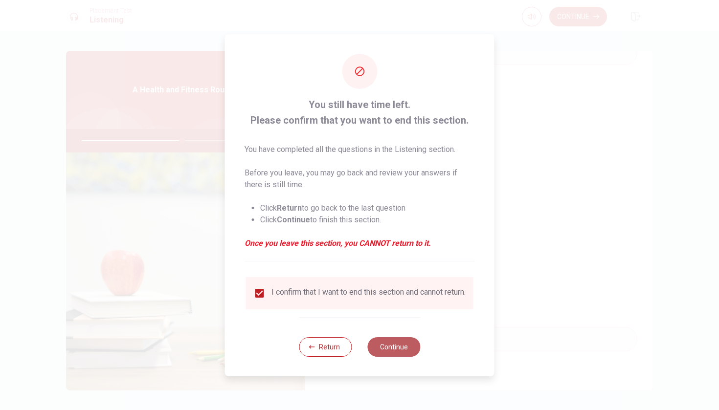
click at [386, 350] on button "Continue" at bounding box center [393, 347] width 53 height 20
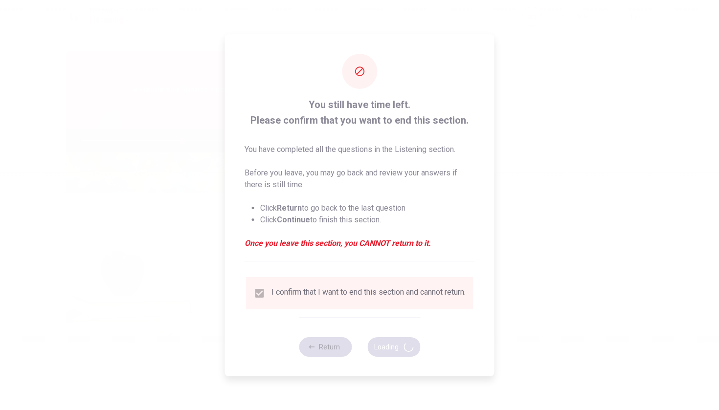
type input "57"
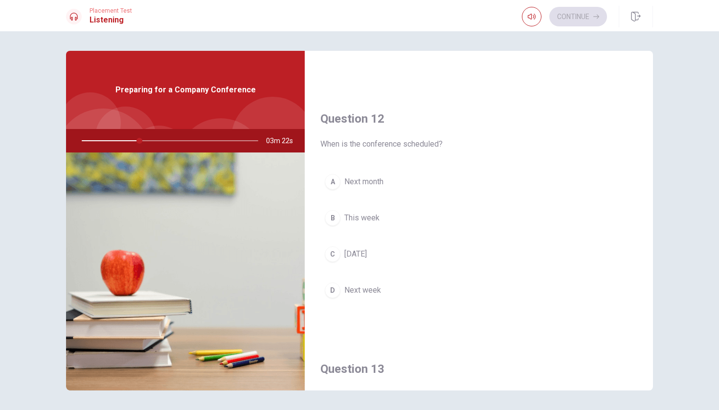
scroll to position [212, 0]
click at [377, 175] on span "Next month" at bounding box center [363, 180] width 39 height 12
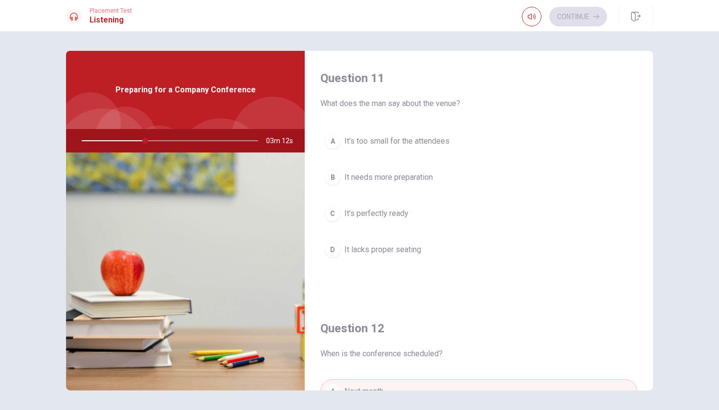
scroll to position [0, 0]
click at [395, 213] on span "It’s perfectly ready" at bounding box center [376, 214] width 64 height 12
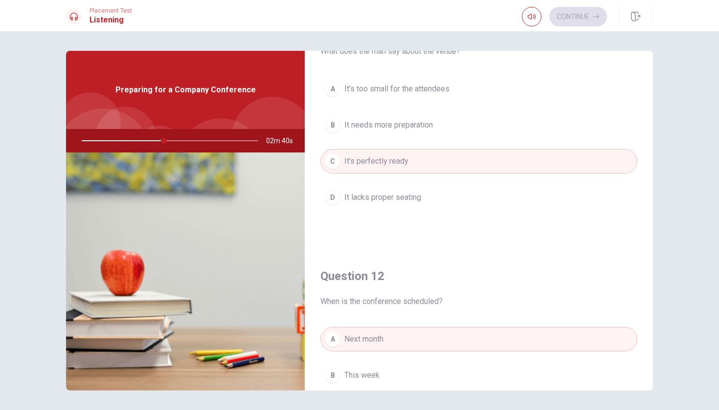
scroll to position [54, 0]
click at [381, 123] on span "It needs more preparation" at bounding box center [388, 123] width 88 height 12
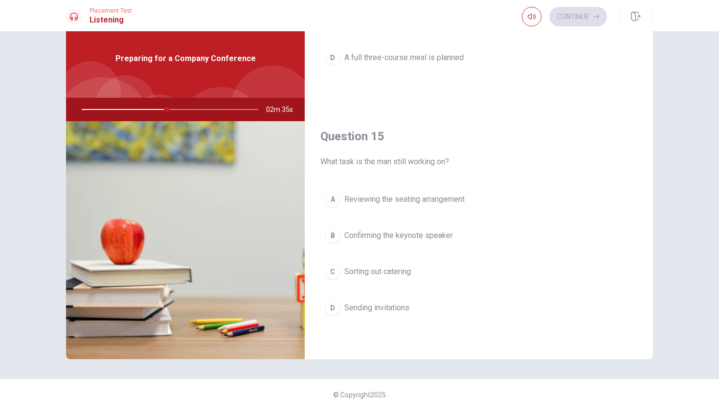
scroll to position [31, 0]
click at [409, 237] on span "Confirming the keynote speaker" at bounding box center [398, 236] width 109 height 12
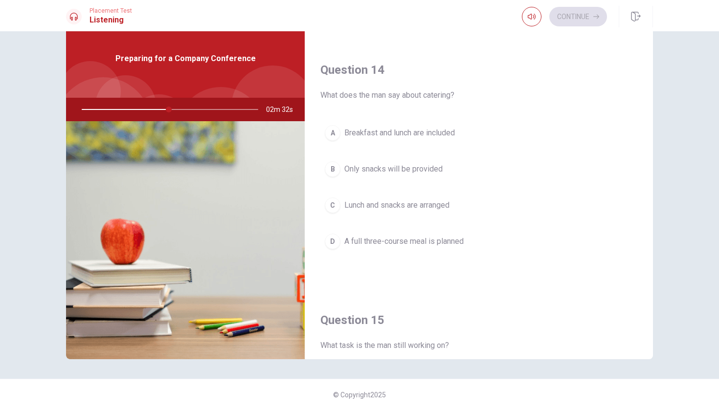
scroll to position [716, 0]
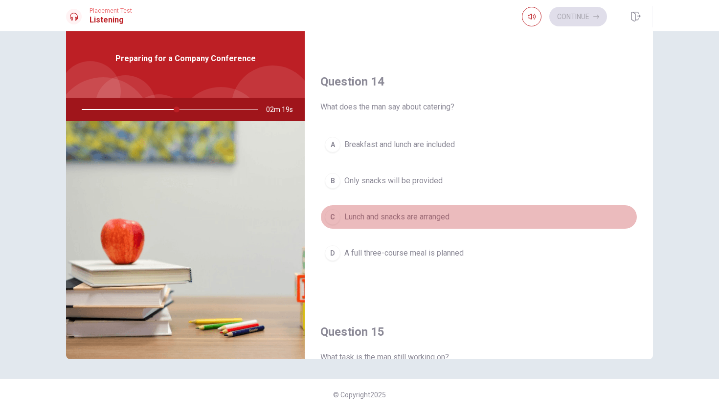
click at [412, 220] on span "Lunch and snacks are arranged" at bounding box center [396, 217] width 105 height 12
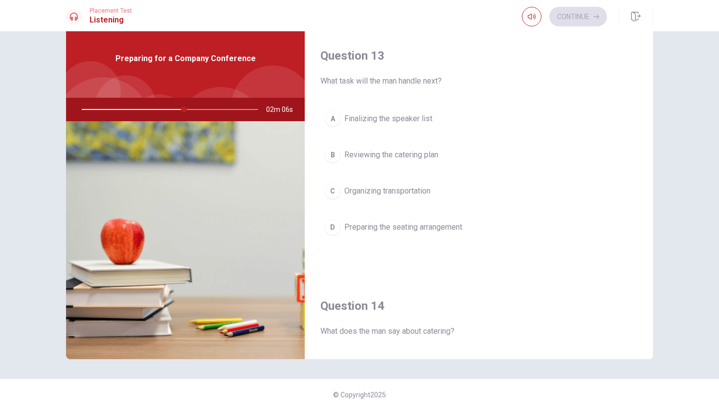
scroll to position [487, 0]
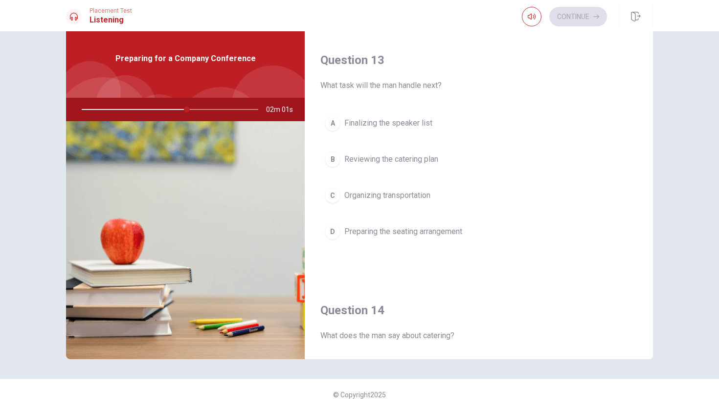
click at [360, 128] on span "Finalizing the speaker list" at bounding box center [388, 123] width 88 height 12
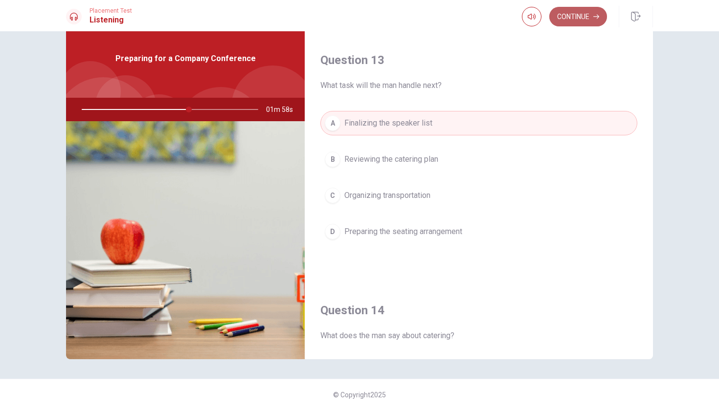
click at [574, 15] on button "Continue" at bounding box center [578, 17] width 58 height 20
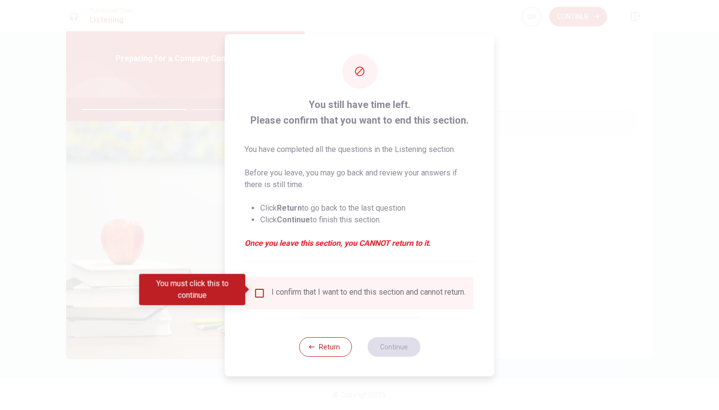
click at [256, 296] on div "I confirm that I want to end this section and cannot return." at bounding box center [360, 293] width 212 height 12
click at [256, 287] on input "You must click this to continue" at bounding box center [260, 293] width 12 height 12
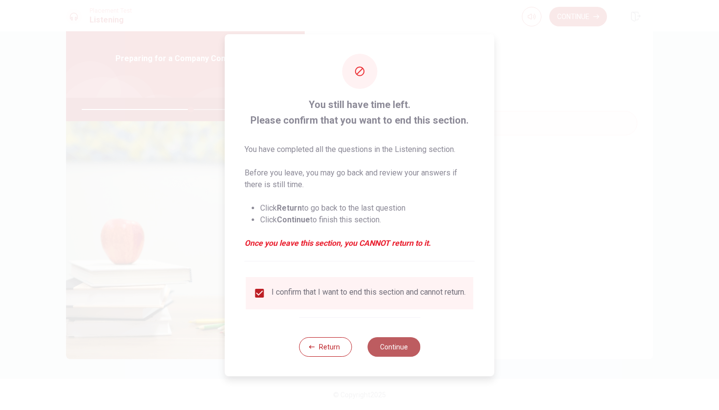
click at [378, 349] on button "Continue" at bounding box center [393, 347] width 53 height 20
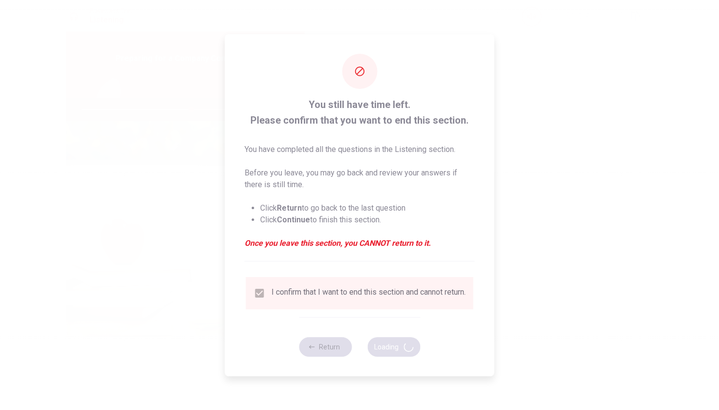
type input "62"
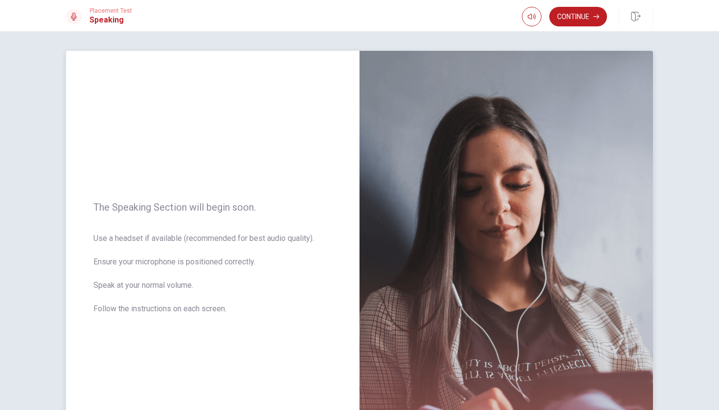
scroll to position [0, 0]
click at [567, 19] on button "Continue" at bounding box center [578, 17] width 58 height 20
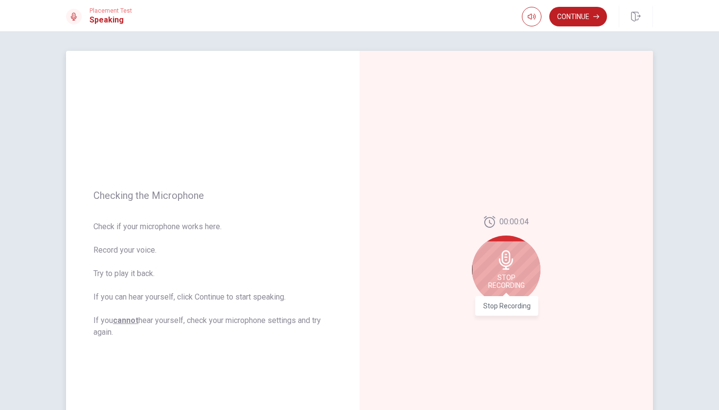
click at [517, 275] on span "Stop Recording" at bounding box center [506, 282] width 37 height 16
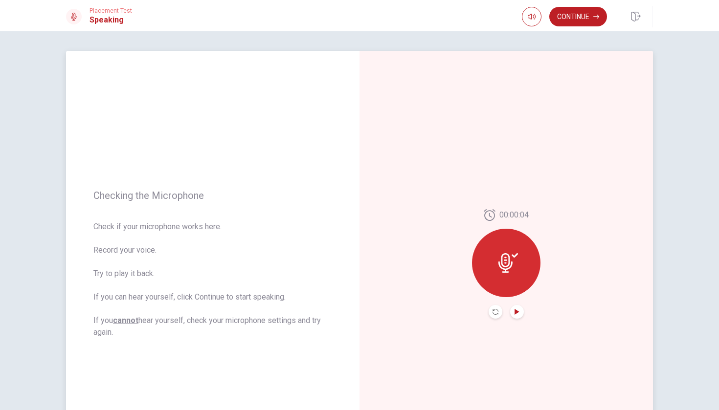
click at [514, 309] on icon "Play Audio" at bounding box center [517, 312] width 6 height 6
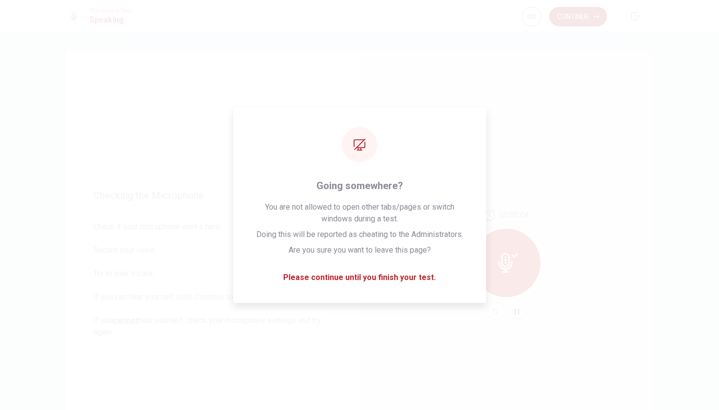
click at [539, 201] on div "00:00:04" at bounding box center [505, 264] width 293 height 426
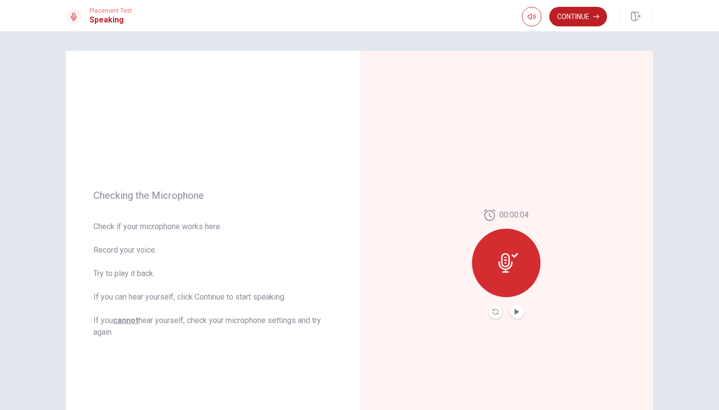
click at [563, 29] on div "Placement Test Speaking Continue" at bounding box center [359, 15] width 719 height 31
click at [563, 23] on button "Continue" at bounding box center [578, 17] width 58 height 20
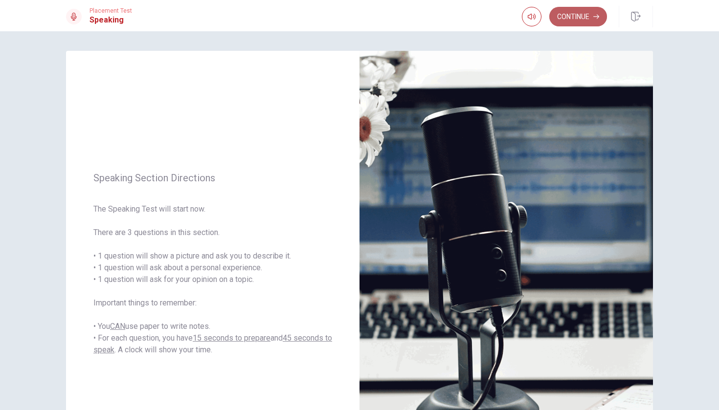
click at [584, 18] on button "Continue" at bounding box center [578, 17] width 58 height 20
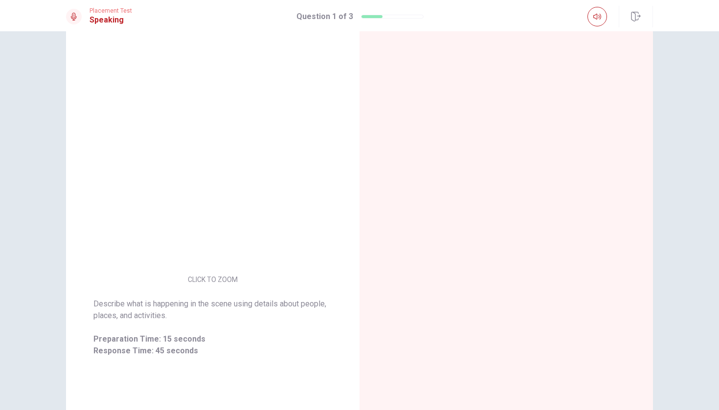
scroll to position [48, 0]
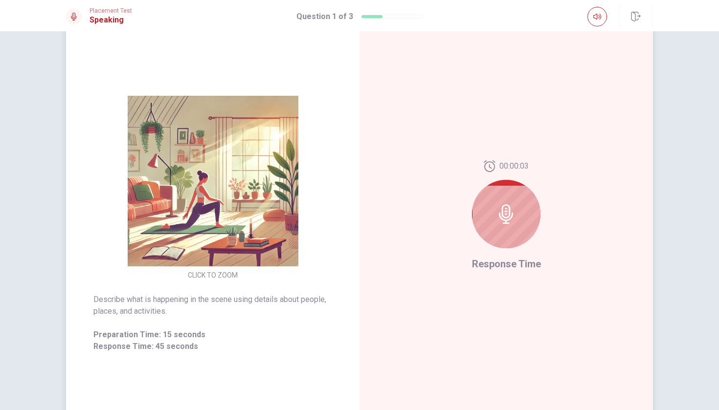
click at [507, 223] on icon at bounding box center [506, 214] width 14 height 20
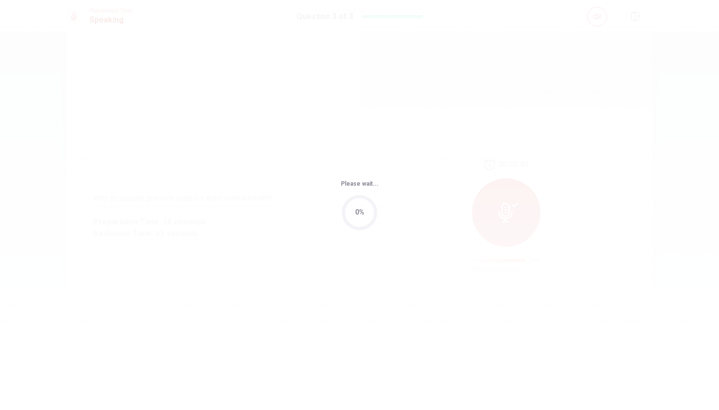
scroll to position [0, 0]
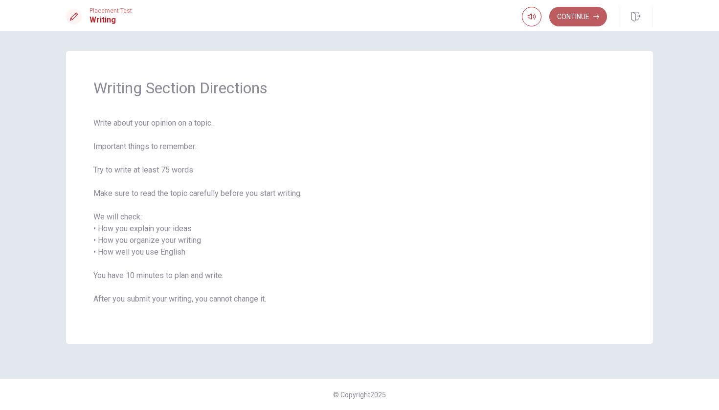
click at [572, 17] on button "Continue" at bounding box center [578, 17] width 58 height 20
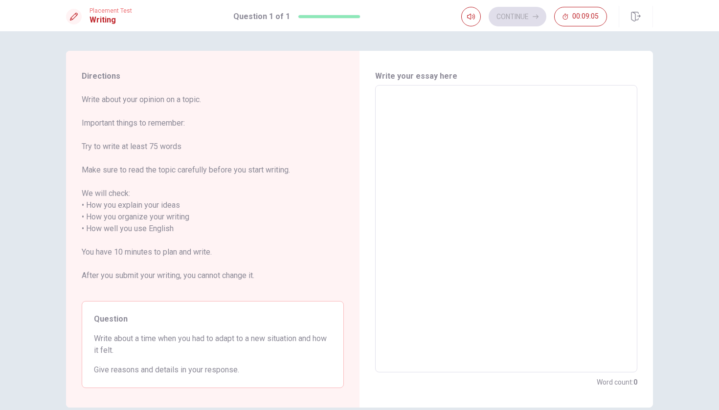
click at [425, 131] on textarea at bounding box center [506, 228] width 248 height 271
type textarea "w"
type textarea "x"
type textarea "wh"
type textarea "x"
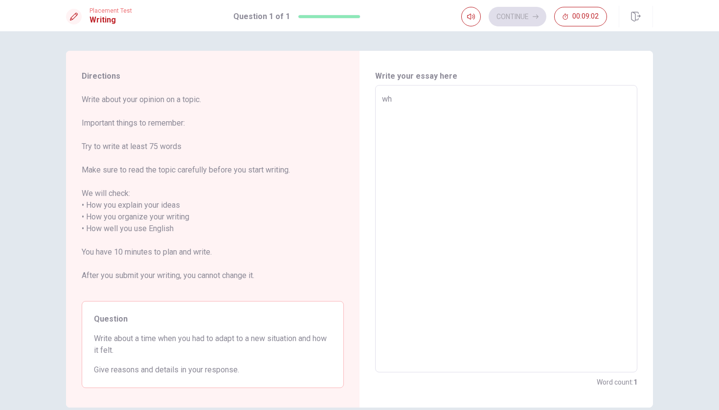
type textarea "w"
type textarea "x"
type textarea "w"
type textarea "x"
type textarea "wh"
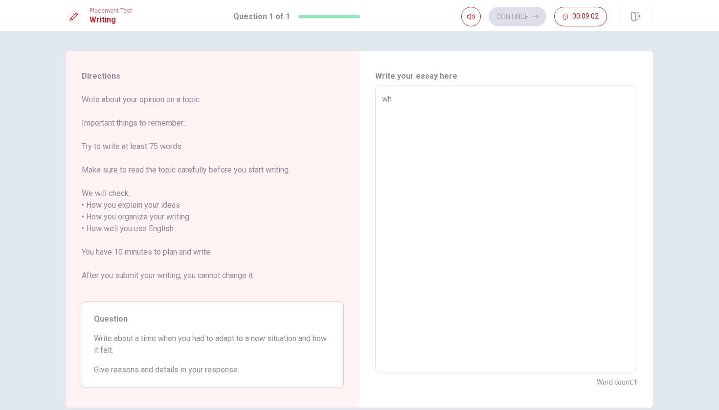
type textarea "x"
type textarea "whe"
type textarea "x"
type textarea "when"
type textarea "x"
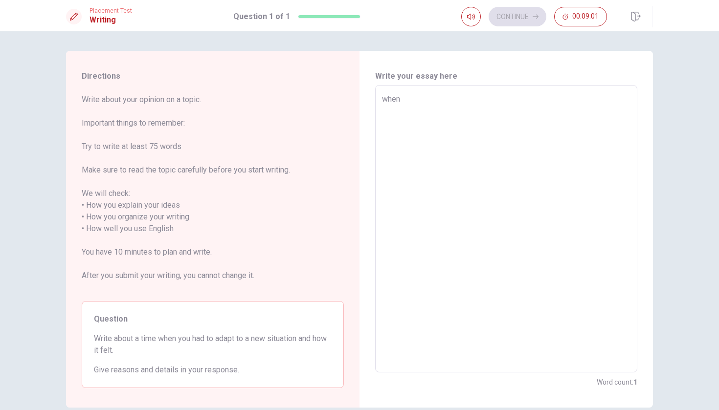
type textarea "whe"
type textarea "x"
type textarea "wh"
type textarea "x"
type textarea "w"
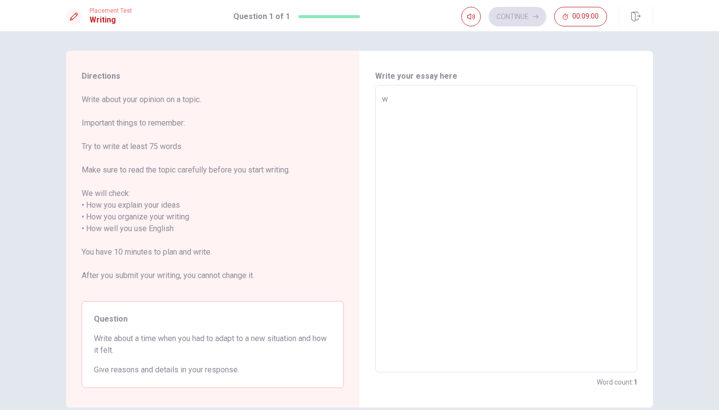
type textarea "x"
type textarea "W"
type textarea "x"
type textarea "Wh"
type textarea "x"
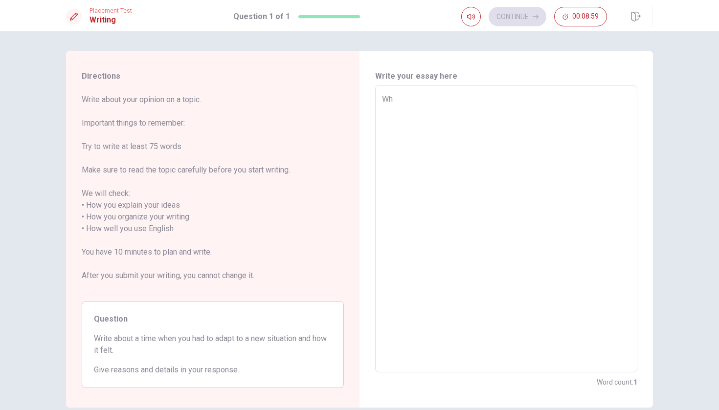
type textarea "Whe"
type textarea "x"
type textarea "When"
type textarea "x"
type textarea "When"
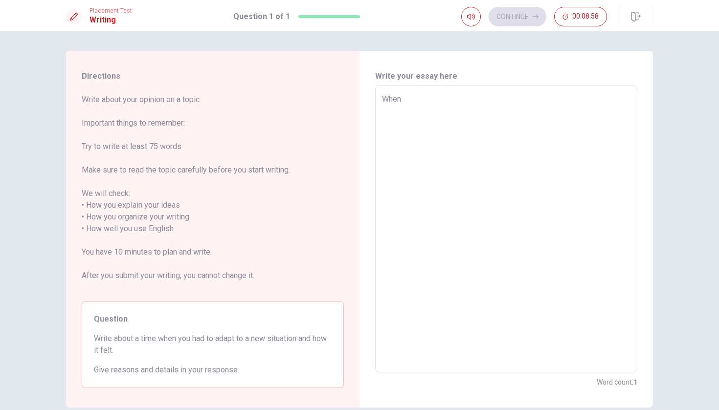
type textarea "x"
type textarea "When I"
type textarea "x"
type textarea "When I"
type textarea "x"
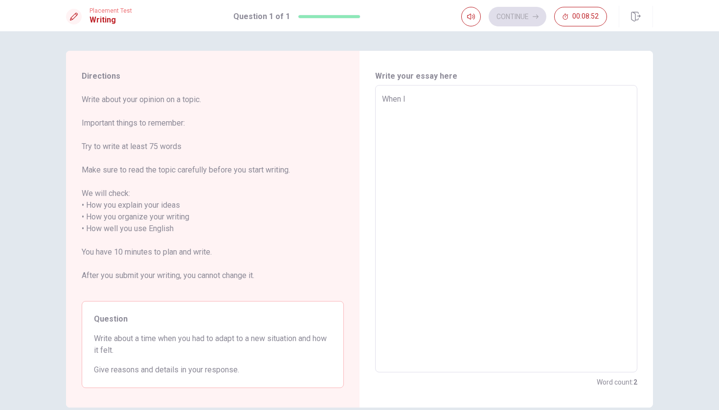
type textarea "When I g"
type textarea "x"
type textarea "When I go"
type textarea "x"
type textarea "When I got"
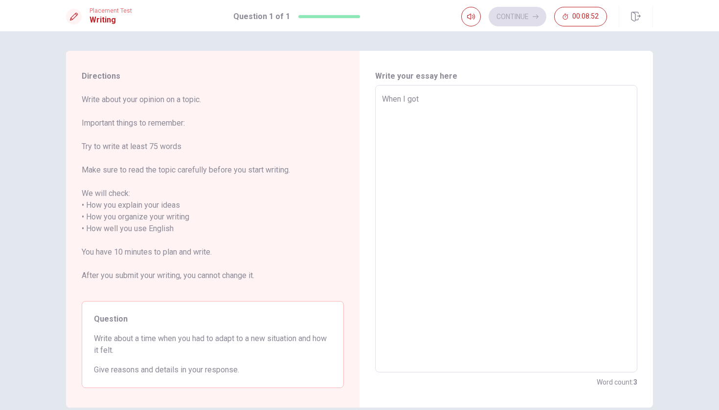
type textarea "x"
type textarea "When I got"
type textarea "x"
type textarea "When I got m"
type textarea "x"
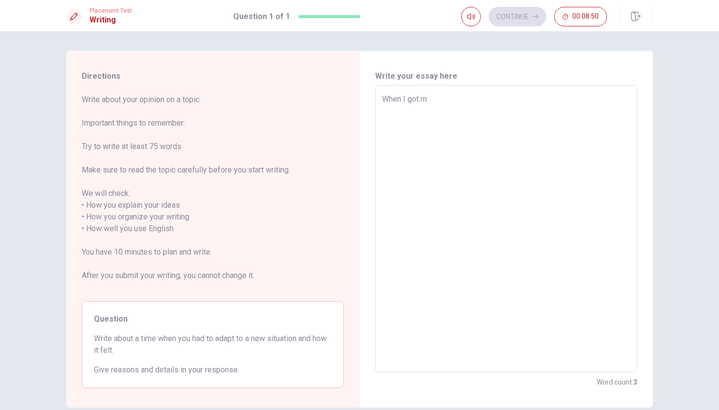
type textarea "When I got my"
type textarea "x"
type textarea "When I got my"
type textarea "x"
type textarea "When I got my m"
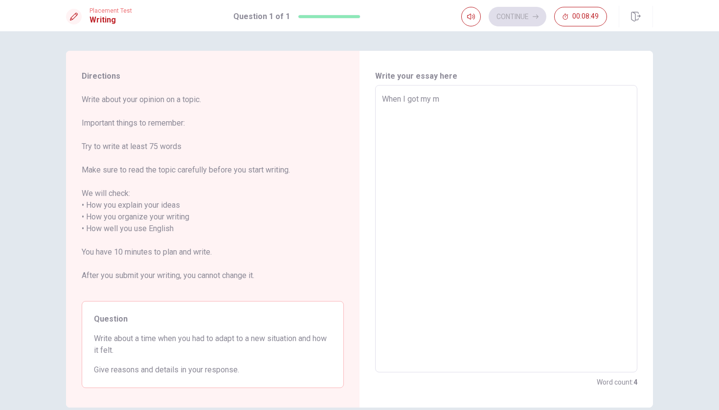
type textarea "x"
type textarea "When I got my mi"
type textarea "x"
type textarea "When I got my mil"
type textarea "x"
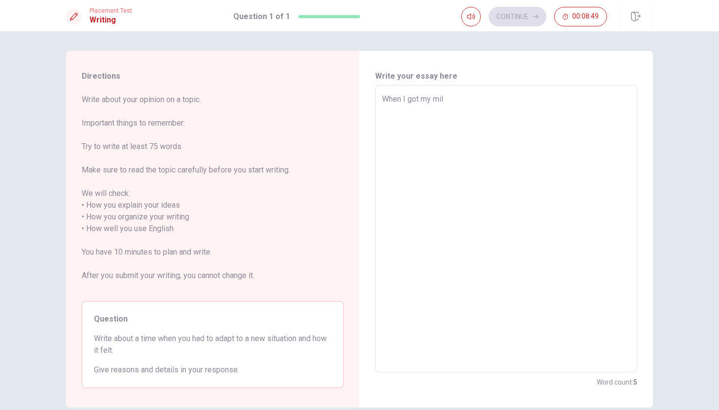
type textarea "When I got my [MEDICAL_DATA]"
type textarea "x"
type textarea "When I got my milit"
type textarea "x"
type textarea "When I got my milita"
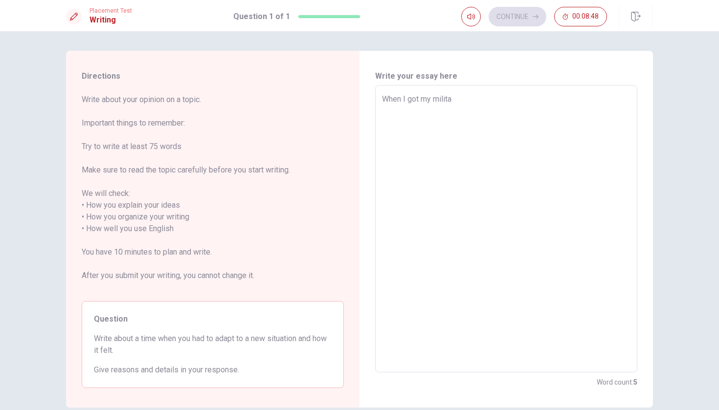
type textarea "x"
type textarea "When I got my militar"
type textarea "x"
type textarea "When I got my military"
type textarea "x"
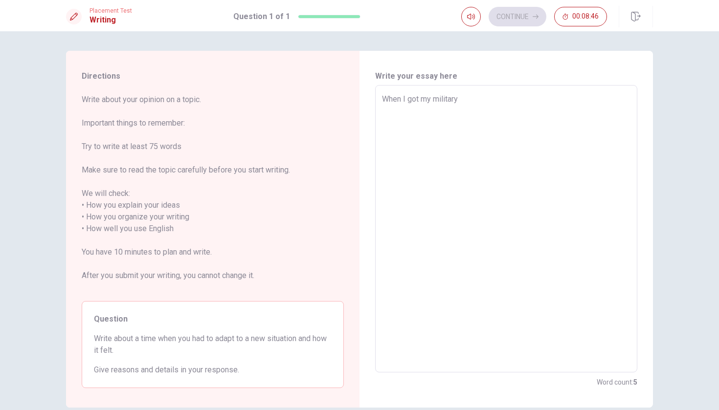
type textarea "When I got my military"
type textarea "x"
type textarea "When I got my military s"
type textarea "x"
type textarea "When I got my military se"
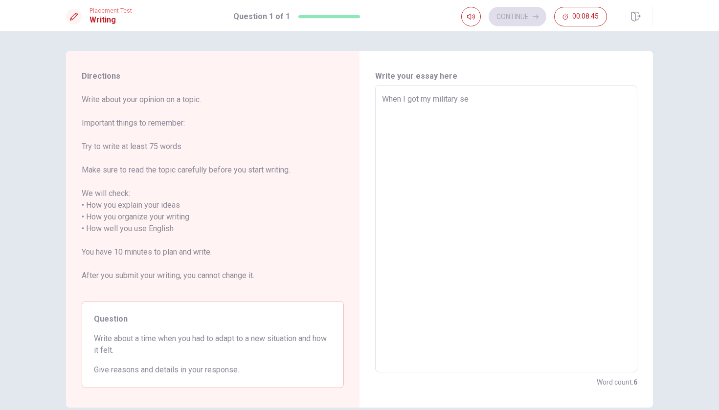
type textarea "x"
type textarea "When I got my military ser"
type textarea "x"
type textarea "When I got my military serv"
type textarea "x"
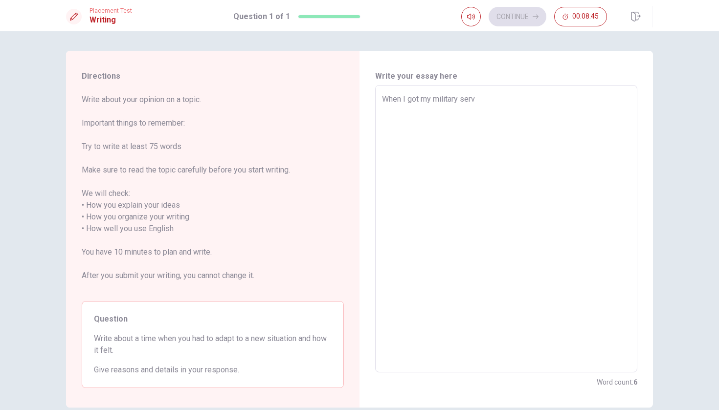
type textarea "When I got my military servi"
type textarea "x"
type textarea "When I got my military servid"
type textarea "x"
type textarea "When I got my military servi"
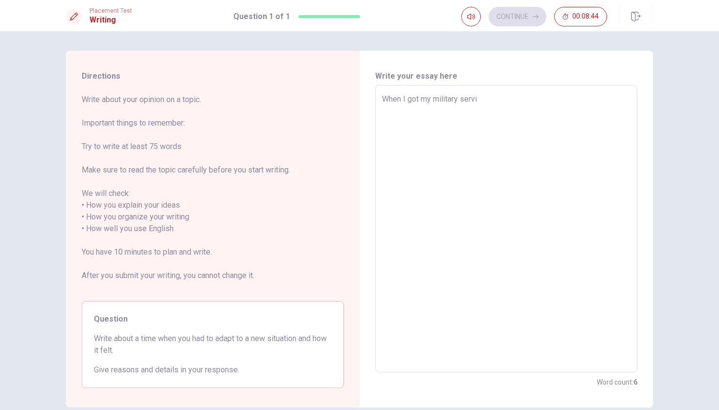
type textarea "x"
type textarea "When I got my military servic"
type textarea "x"
type textarea "When I got my military service"
type textarea "x"
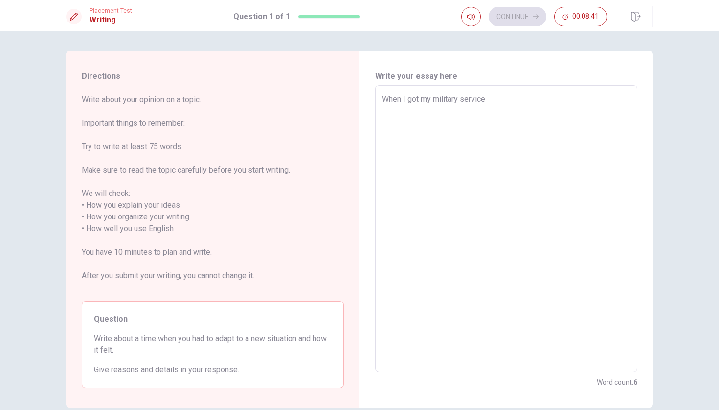
type textarea "When I got my military service"
type textarea "x"
type textarea "When I got my military service i"
type textarea "x"
type textarea "When I got my military service in"
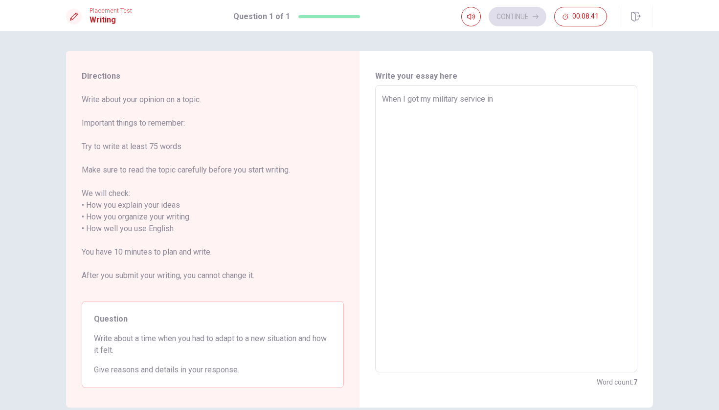
type textarea "x"
type textarea "When I got my military service in"
type textarea "x"
type textarea "When I got my military service in K"
type textarea "x"
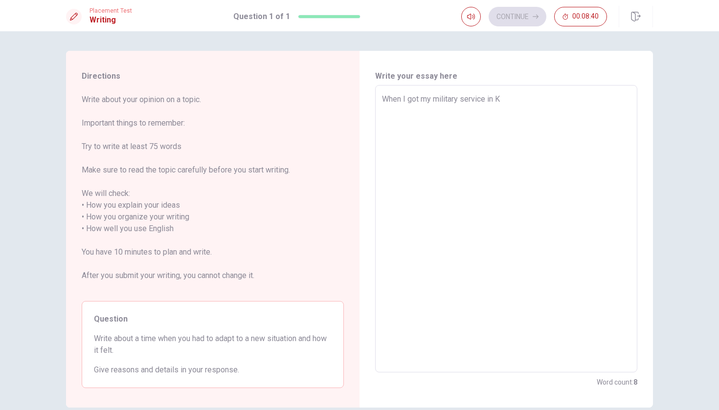
type textarea "When I got my military service in [GEOGRAPHIC_DATA]"
type textarea "x"
type textarea "When I got my military service in [GEOGRAPHIC_DATA]"
type textarea "x"
type textarea "When I got my military service in [GEOGRAPHIC_DATA]"
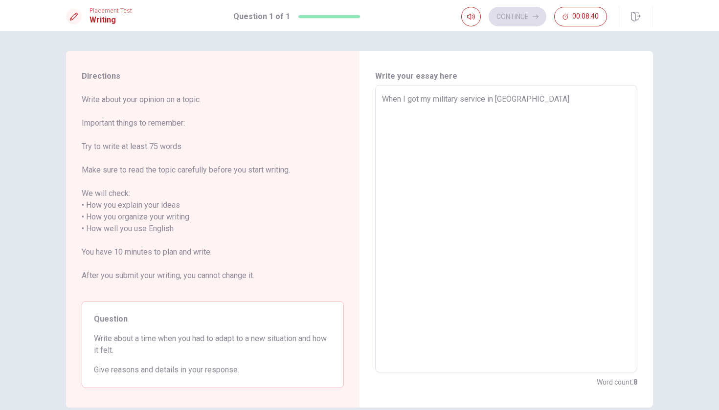
type textarea "x"
type textarea "When I got my military service in [GEOGRAPHIC_DATA]"
type textarea "x"
type textarea "When I got my military service in [GEOGRAPHIC_DATA],"
type textarea "x"
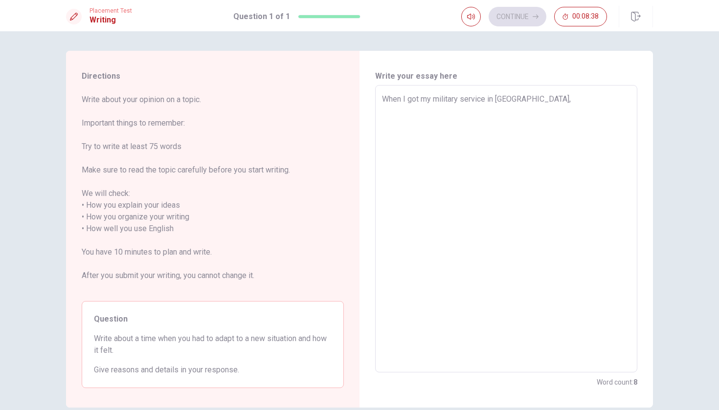
type textarea "When I got my military service in [GEOGRAPHIC_DATA],"
type textarea "x"
type textarea "When I got my military service in [GEOGRAPHIC_DATA], I"
type textarea "x"
type textarea "When I got my military service in [GEOGRAPHIC_DATA], It"
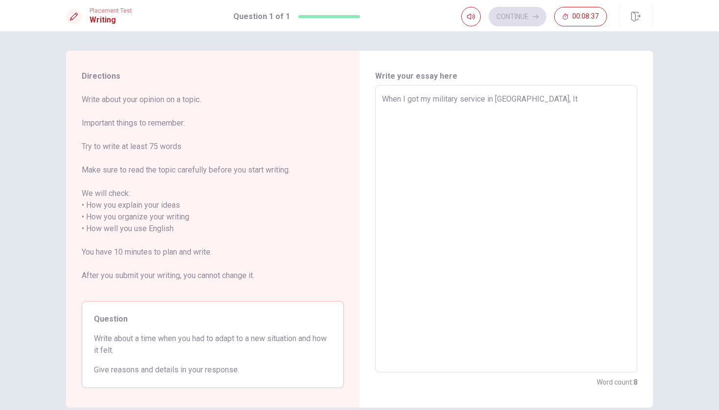
type textarea "x"
type textarea "When I got my military service in [GEOGRAPHIC_DATA], It"
type textarea "x"
type textarea "When I got my military service in [GEOGRAPHIC_DATA], It"
type textarea "x"
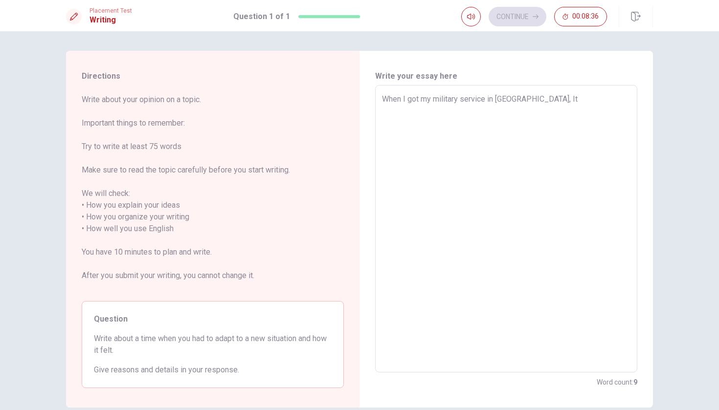
type textarea "When I got my military service in [GEOGRAPHIC_DATA], I"
type textarea "x"
type textarea "When I got my military service in [GEOGRAPHIC_DATA],"
type textarea "x"
type textarea "When I got my military service in [GEOGRAPHIC_DATA], [GEOGRAPHIC_DATA]"
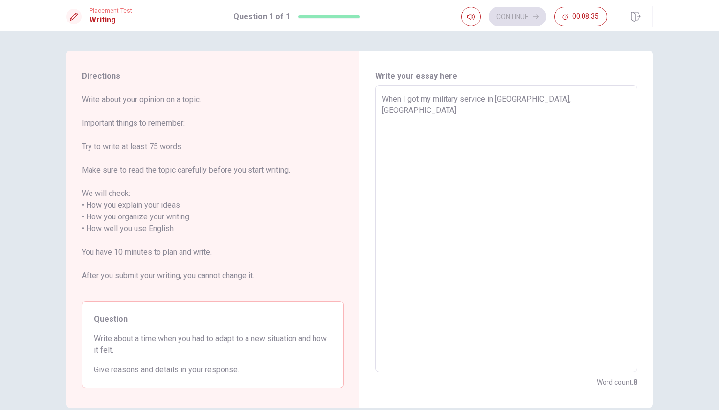
type textarea "x"
type textarea "When I got my military service in [GEOGRAPHIC_DATA], it"
type textarea "x"
type textarea "When I got my military service in [GEOGRAPHIC_DATA], it"
type textarea "x"
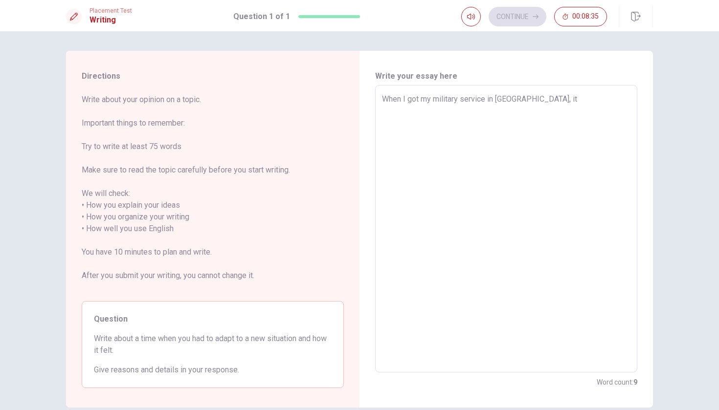
type textarea "When I got my military service in [GEOGRAPHIC_DATA], it w"
type textarea "x"
type textarea "When I got my military service in [GEOGRAPHIC_DATA], it wa"
type textarea "x"
type textarea "When I got my military service in [GEOGRAPHIC_DATA], it was"
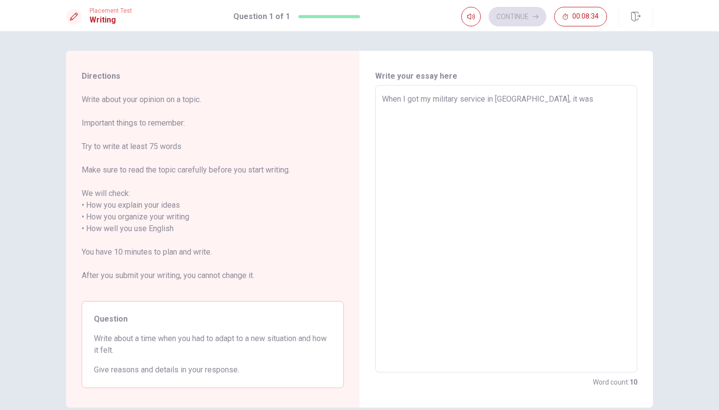
type textarea "x"
type textarea "When I got my military service in [GEOGRAPHIC_DATA], it was"
type textarea "x"
type textarea "When I got my military service in [GEOGRAPHIC_DATA], it was r"
type textarea "x"
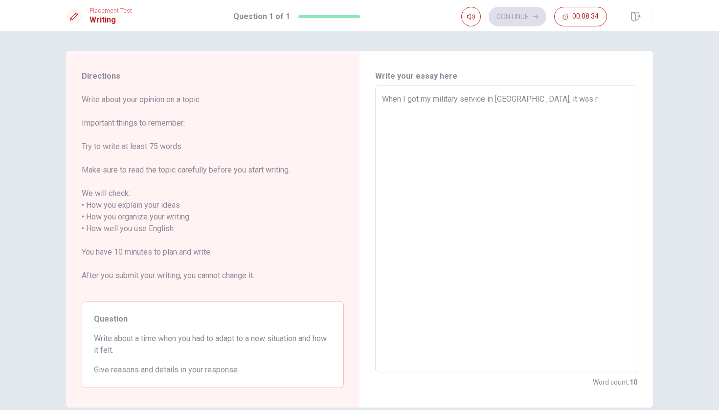
type textarea "When I got my military service in [GEOGRAPHIC_DATA], it was re"
type textarea "x"
type textarea "When I got my military service in [GEOGRAPHIC_DATA], it was rea"
type textarea "x"
type textarea "When I got my military service in [GEOGRAPHIC_DATA], it was real"
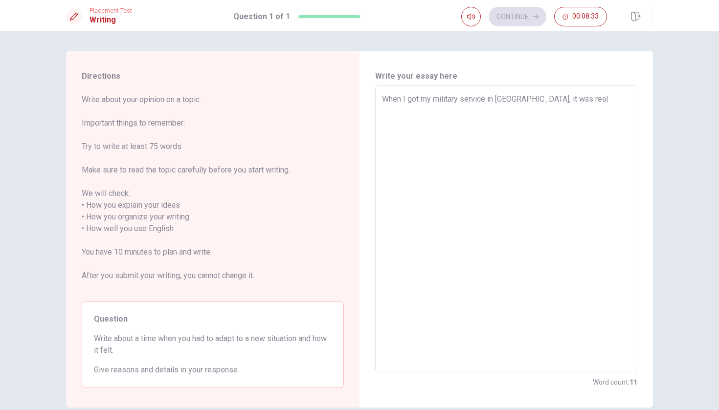
type textarea "x"
type textarea "When I got my military service in [GEOGRAPHIC_DATA], it was reall"
type textarea "x"
type textarea "When I got my military service in [GEOGRAPHIC_DATA], it was really"
type textarea "x"
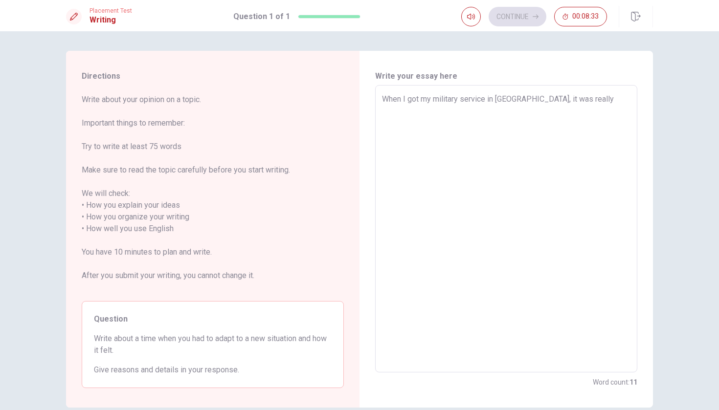
type textarea "When I got my military service in [GEOGRAPHIC_DATA], it was really"
type textarea "x"
type textarea "When I got my military service in [GEOGRAPHIC_DATA], it was really n"
type textarea "x"
type textarea "When I got my military service in [GEOGRAPHIC_DATA], it was really ne"
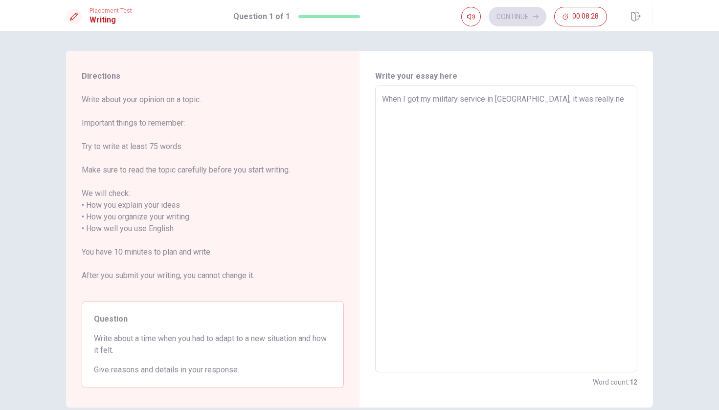
type textarea "x"
type textarea "When I got my military service in [GEOGRAPHIC_DATA], it was really ner"
type textarea "x"
type textarea "When I got my military service in [GEOGRAPHIC_DATA], it was really nerv"
type textarea "x"
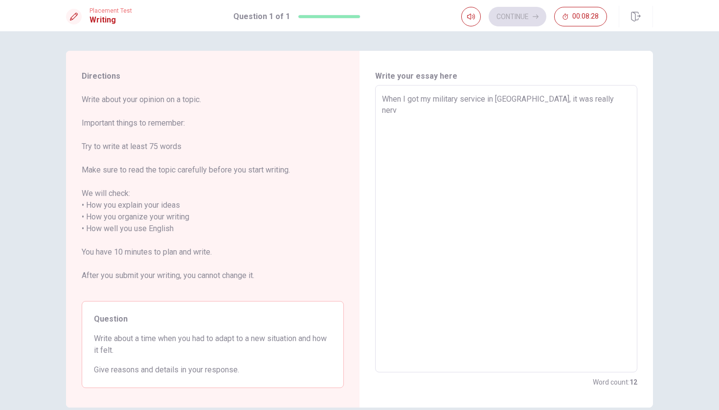
type textarea "When I got my military service in [GEOGRAPHIC_DATA], it was really nervo"
type textarea "x"
type textarea "When I got my military service in [GEOGRAPHIC_DATA], it was really nervou"
type textarea "x"
type textarea "When I got my military service in [GEOGRAPHIC_DATA], it was really nervour"
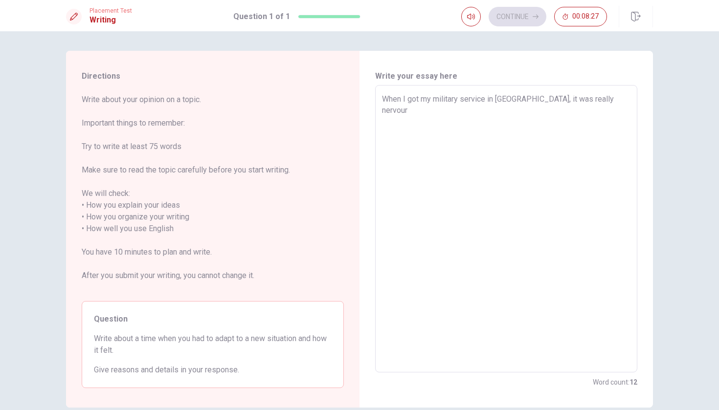
type textarea "x"
type textarea "When I got my military service in [GEOGRAPHIC_DATA], it was really nervours"
type textarea "x"
type textarea "When I got my military service in [GEOGRAPHIC_DATA], it was really nervours"
type textarea "x"
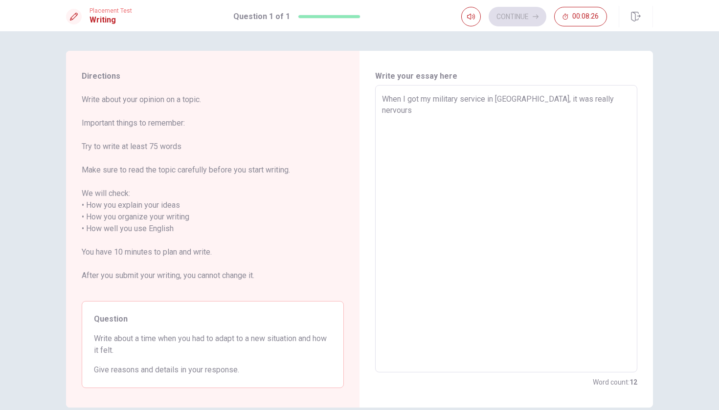
type textarea "When I got my military service in [GEOGRAPHIC_DATA], it was really nervours a"
type textarea "x"
type textarea "When I got my military service in [GEOGRAPHIC_DATA], it was really nervours an"
type textarea "x"
type textarea "When I got my military service in [GEOGRAPHIC_DATA], it was really nervours and"
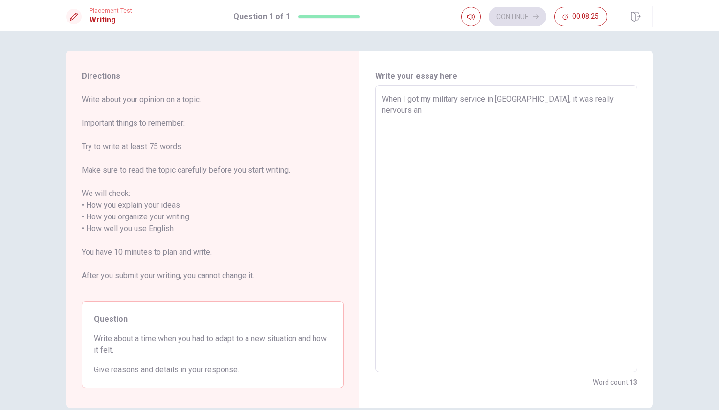
type textarea "x"
type textarea "When I got my military service in [GEOGRAPHIC_DATA], it was really nervours and"
type textarea "x"
type textarea "When I got my military service in [GEOGRAPHIC_DATA], it was really nervours and…"
type textarea "x"
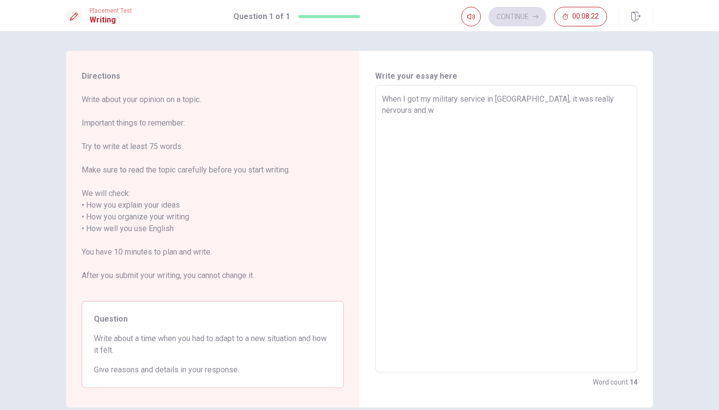
type textarea "When I got my military service in [GEOGRAPHIC_DATA], it was really nervours and…"
type textarea "x"
type textarea "When I got my military service in [GEOGRAPHIC_DATA], it was really nervours and…"
type textarea "x"
type textarea "When I got my military service in [GEOGRAPHIC_DATA], it was really nervours and…"
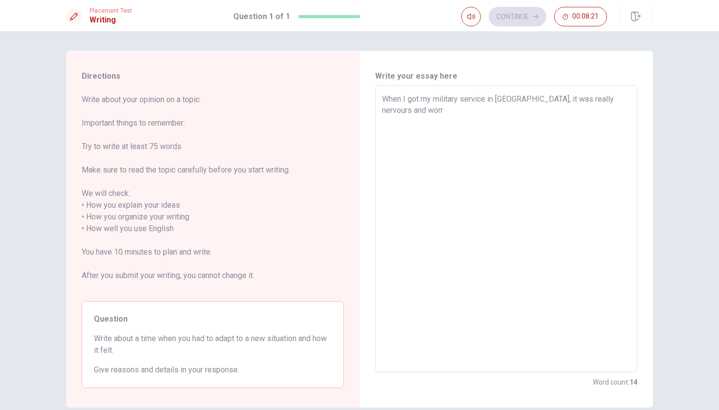
type textarea "x"
type textarea "When I got my military service in [GEOGRAPHIC_DATA], it was really nervours and…"
type textarea "x"
type textarea "When I got my military service in [GEOGRAPHIC_DATA], it was really nervours and…"
type textarea "x"
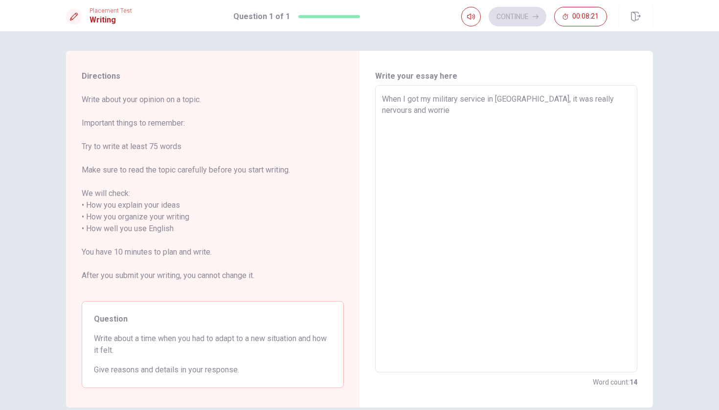
type textarea "When I got my military service in [GEOGRAPHIC_DATA], it was really nervours and…"
type textarea "x"
type textarea "When I got my military service in [GEOGRAPHIC_DATA], it was really nervours and…"
type textarea "x"
type textarea "When I got my military service in [GEOGRAPHIC_DATA], it was really nervours and…"
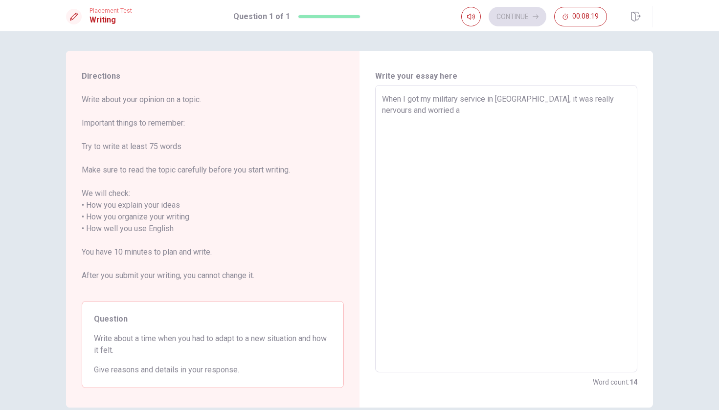
type textarea "x"
type textarea "When I got my military service in [GEOGRAPHIC_DATA], it was really nervours and…"
type textarea "x"
type textarea "When I got my military service in [GEOGRAPHIC_DATA], it was really nervours and…"
type textarea "x"
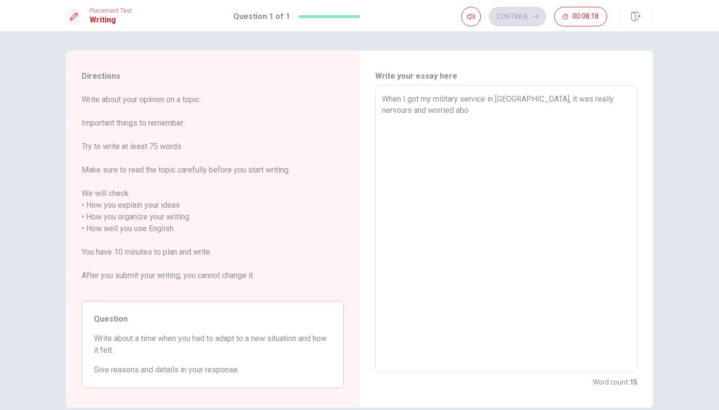
type textarea "When I got my military service in [GEOGRAPHIC_DATA], it was really nervours and…"
type textarea "x"
type textarea "When I got my military service in [GEOGRAPHIC_DATA], it was really nervours and…"
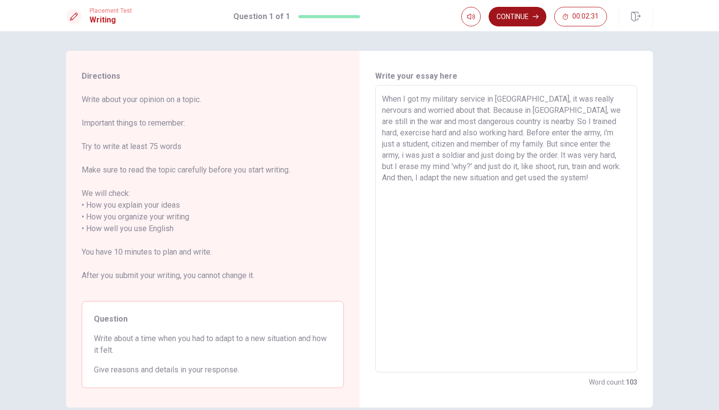
click at [521, 10] on button "Continue" at bounding box center [517, 17] width 58 height 20
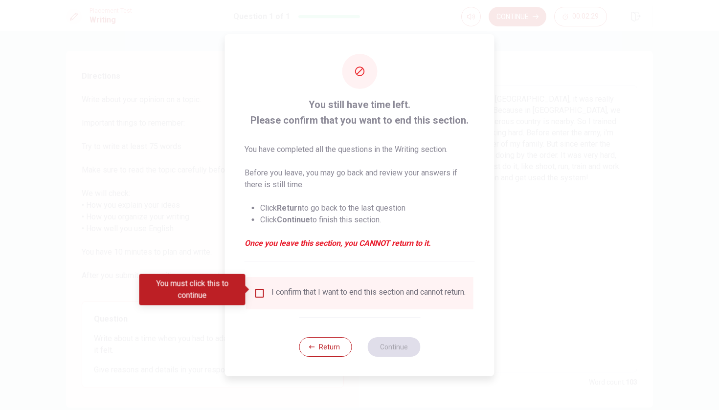
click at [326, 292] on div "I confirm that I want to end this section and cannot return." at bounding box center [368, 293] width 194 height 12
click at [258, 287] on input "You must click this to continue" at bounding box center [260, 293] width 12 height 12
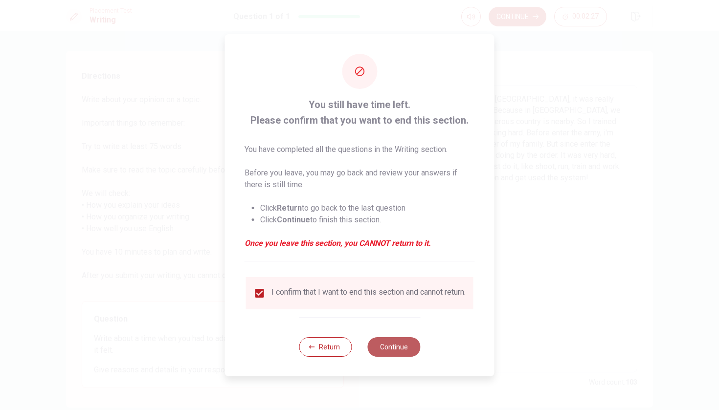
click at [386, 350] on button "Continue" at bounding box center [393, 347] width 53 height 20
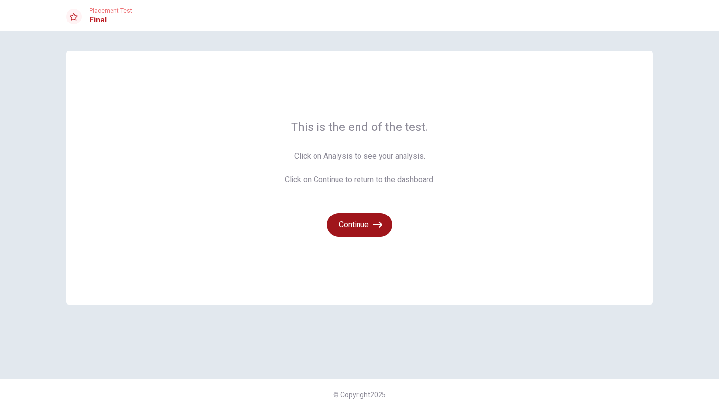
click at [351, 222] on button "Continue" at bounding box center [360, 224] width 66 height 23
